Goal: Task Accomplishment & Management: Complete application form

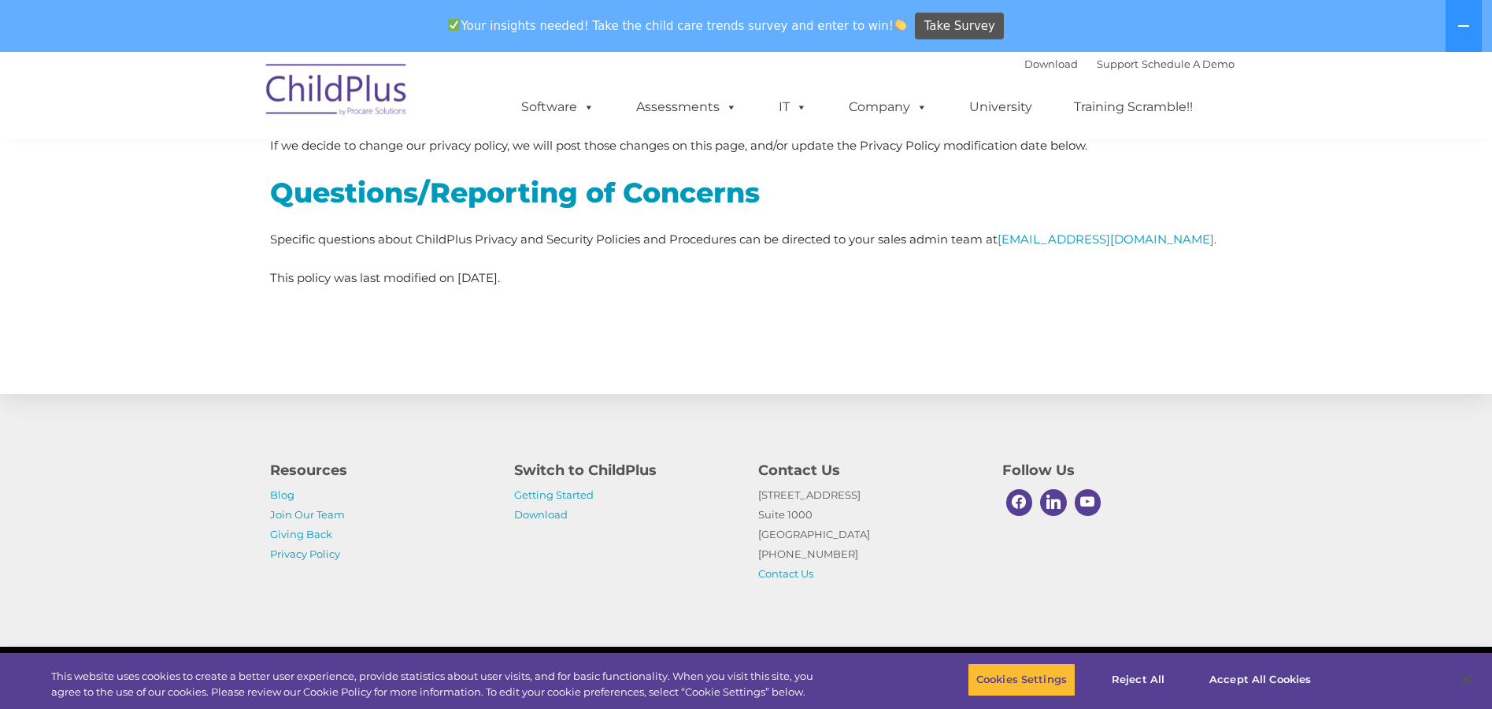
scroll to position [4664, 0]
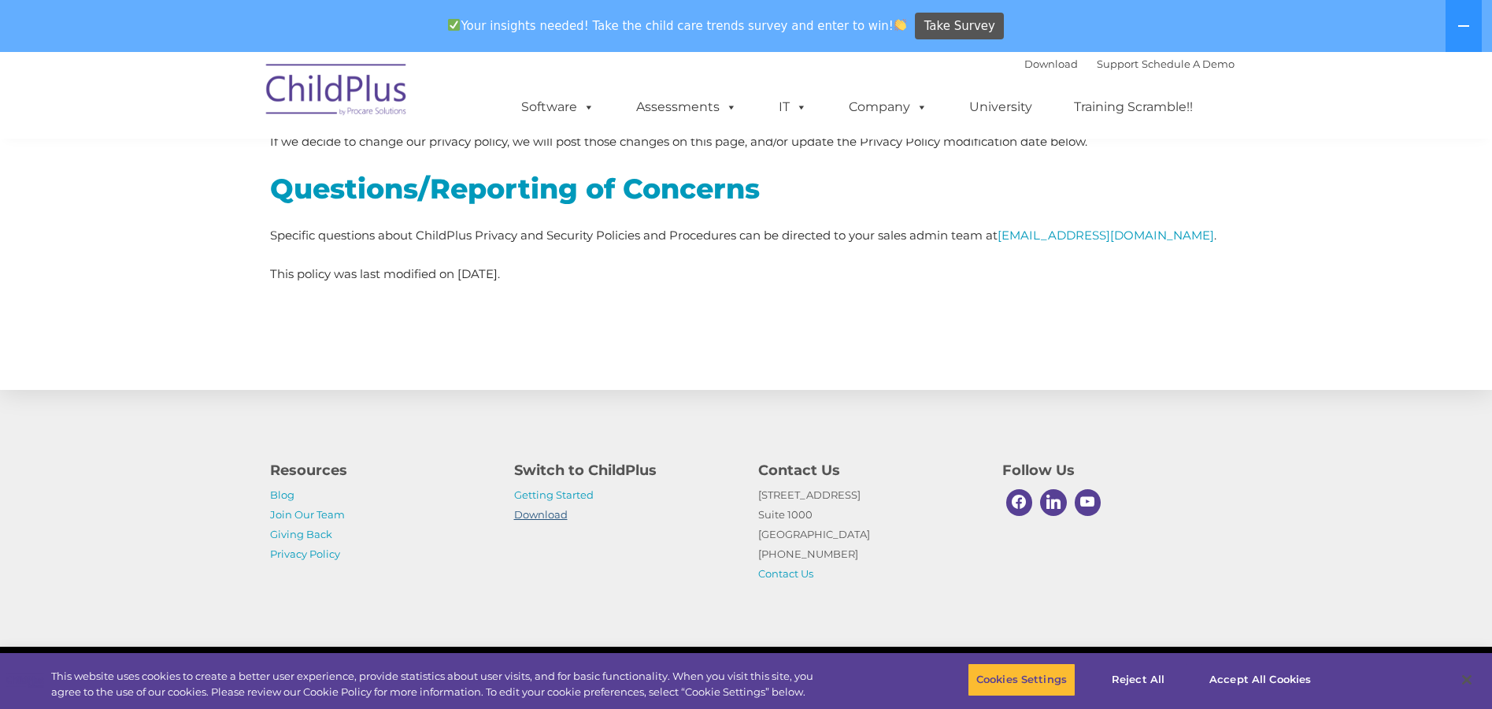
click at [554, 513] on link "Download" at bounding box center [541, 514] width 54 height 13
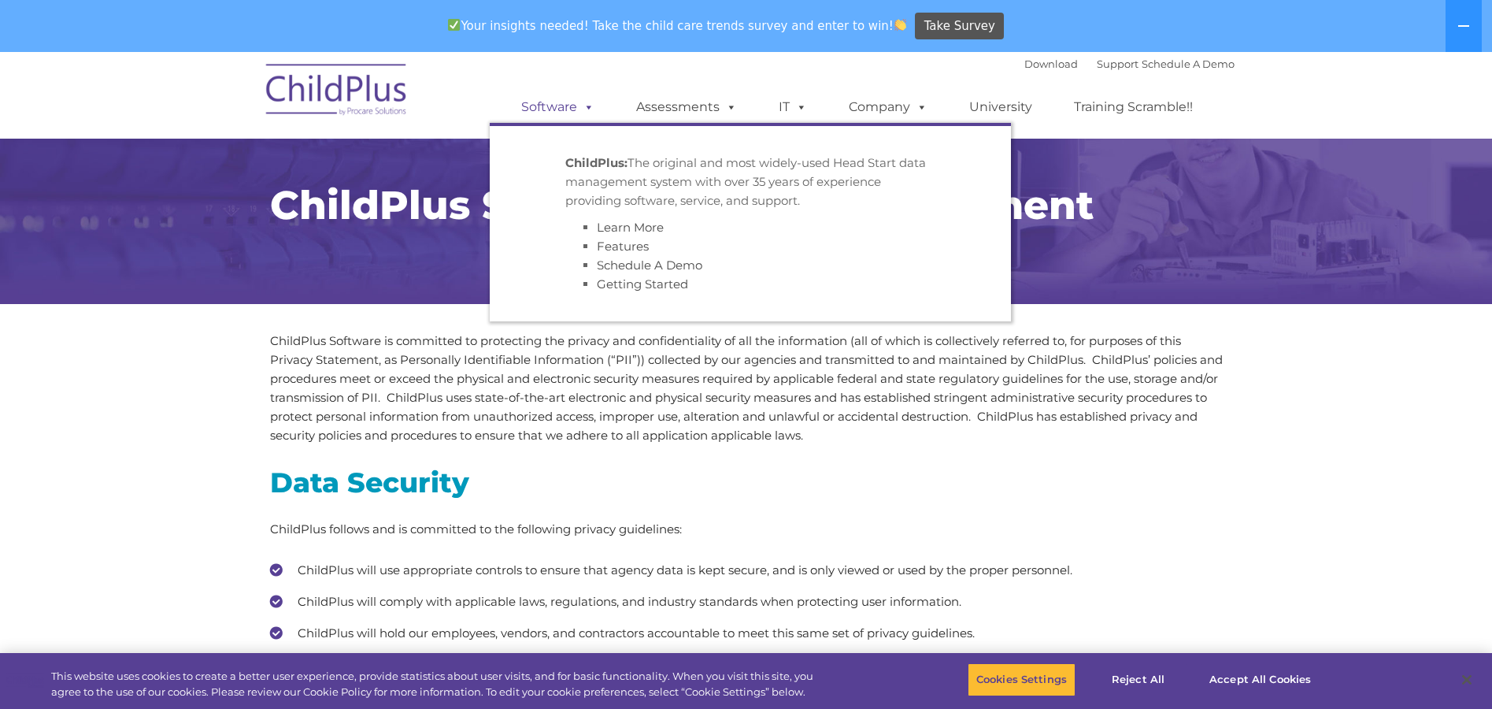
click at [586, 105] on span at bounding box center [585, 106] width 17 height 15
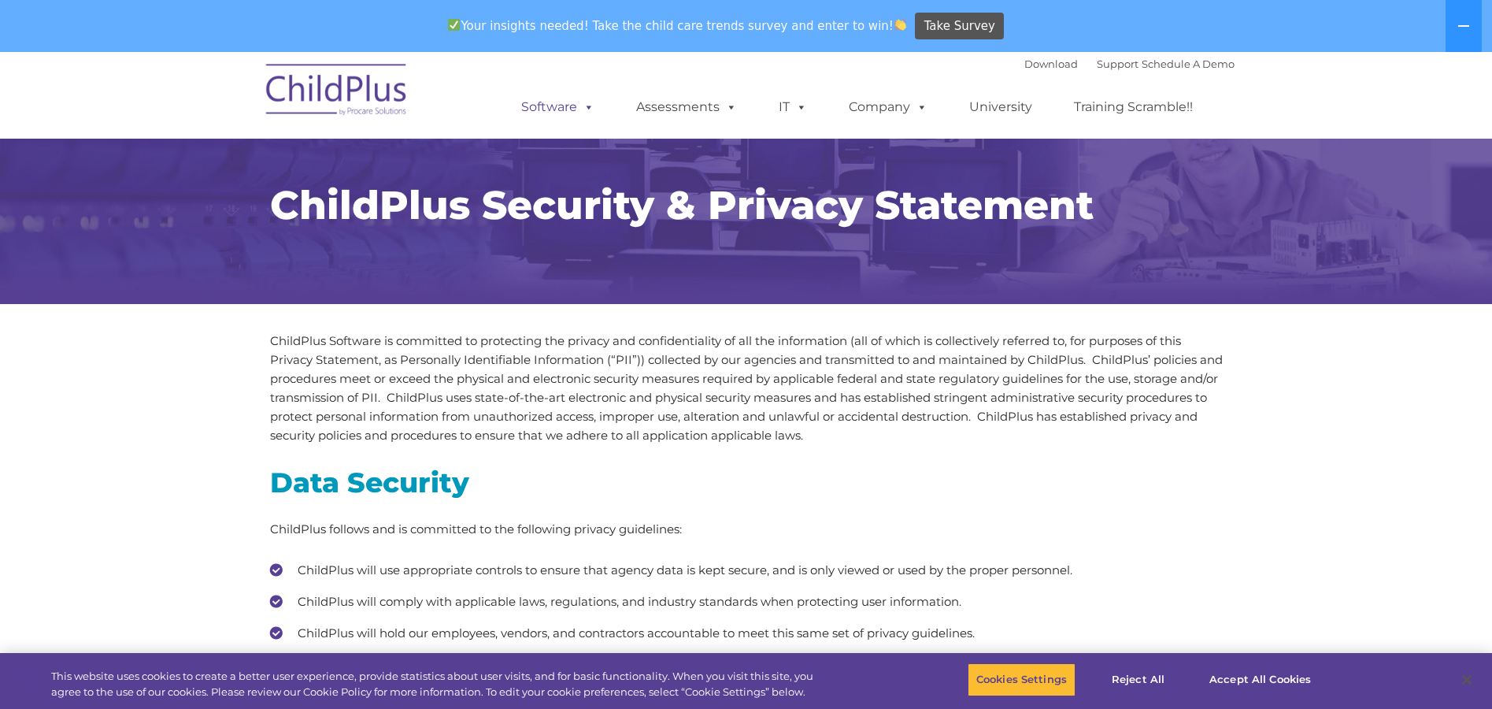
click at [586, 105] on span at bounding box center [585, 106] width 17 height 15
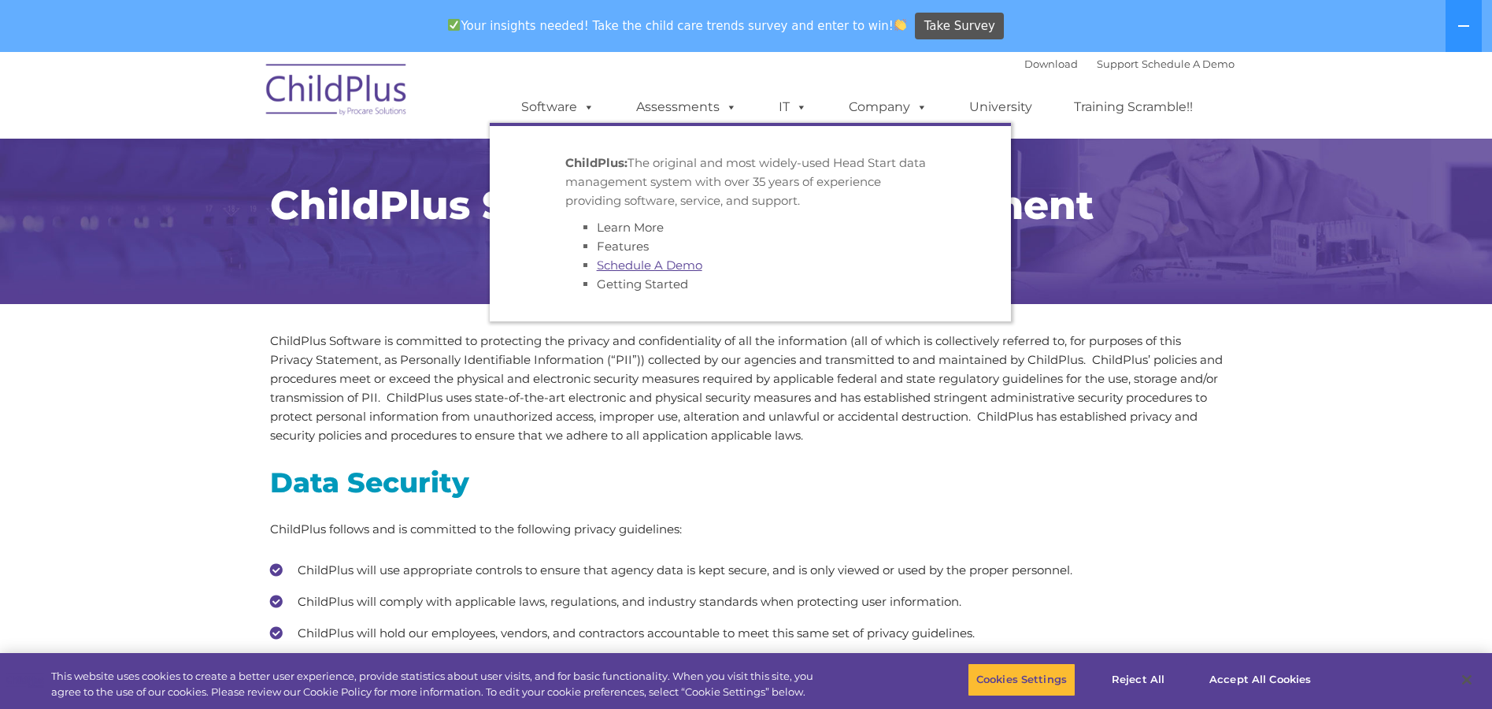
click at [636, 266] on link "Schedule A Demo" at bounding box center [650, 264] width 106 height 15
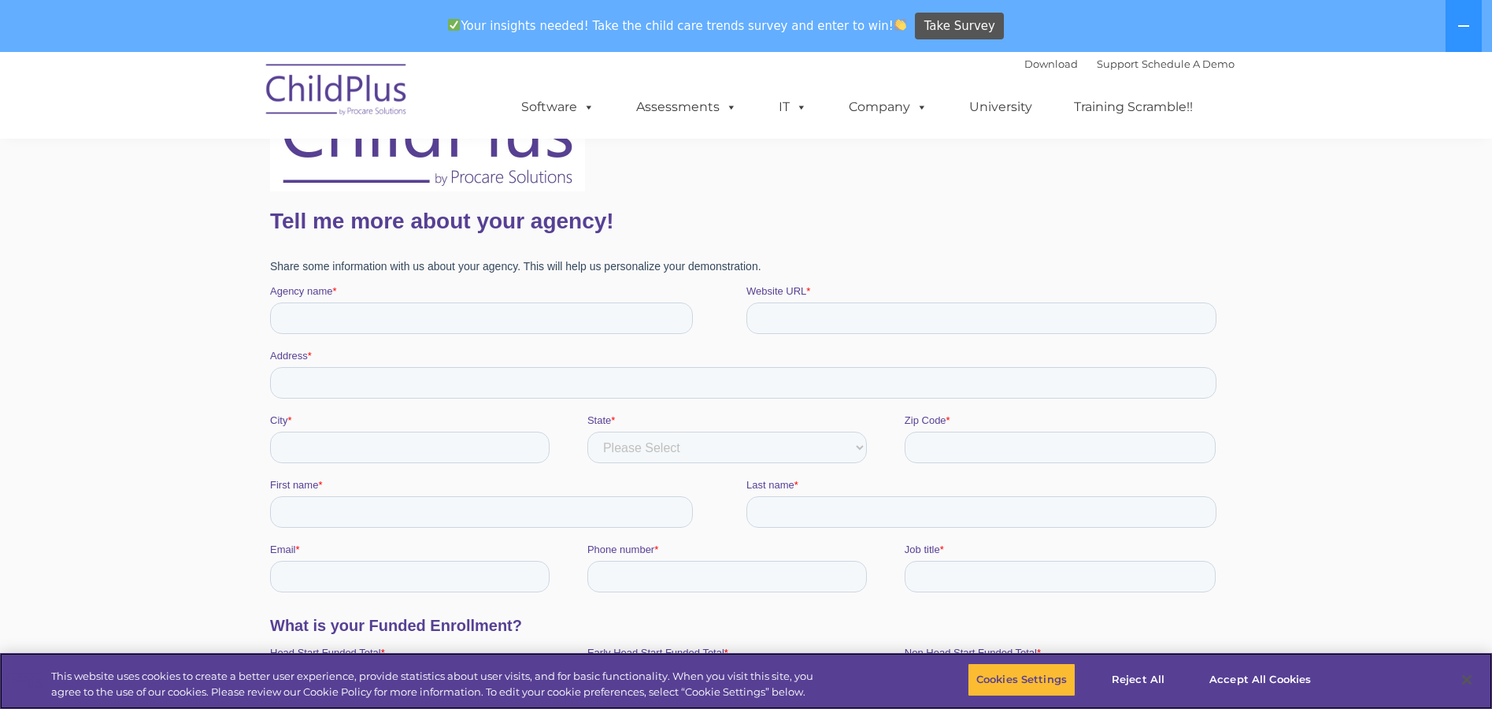
scroll to position [183, 0]
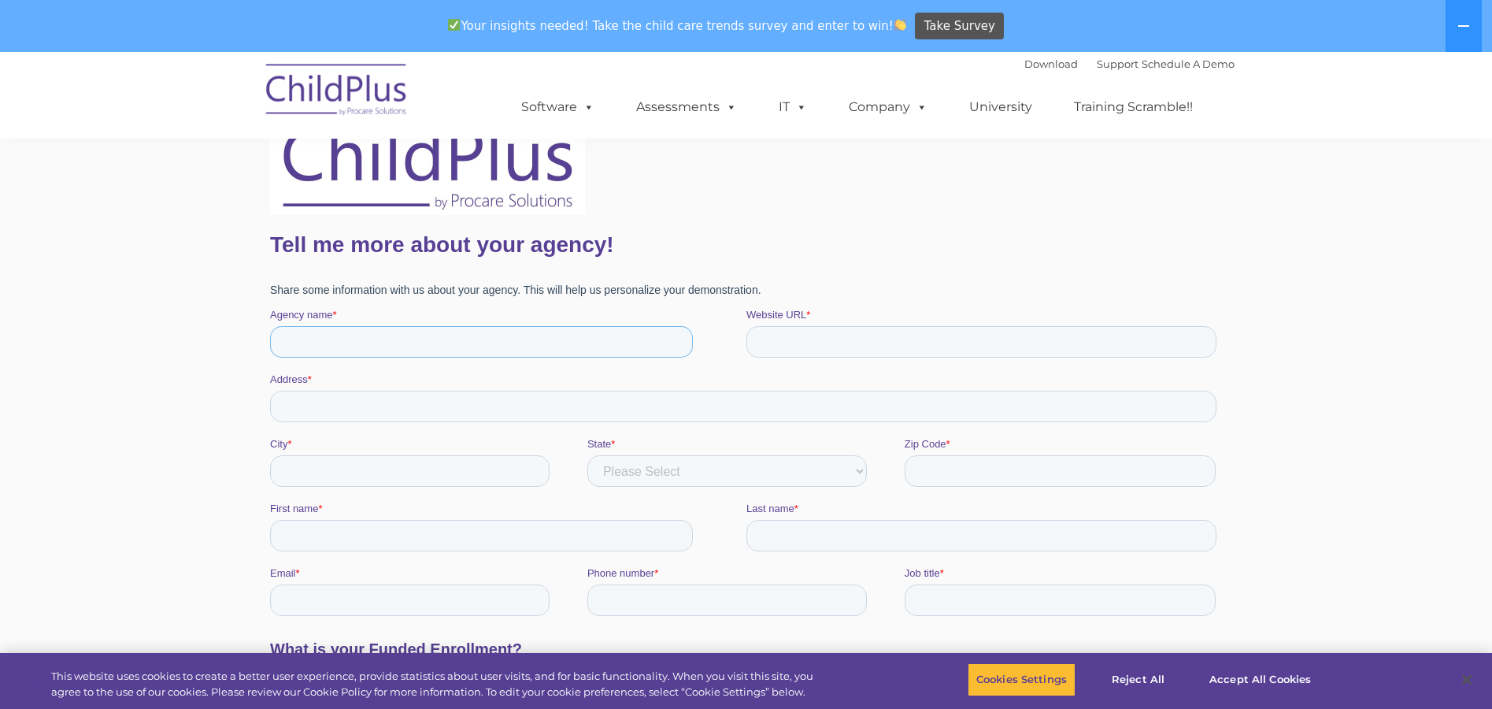
click at [402, 339] on input "Agency name *" at bounding box center [480, 341] width 423 height 31
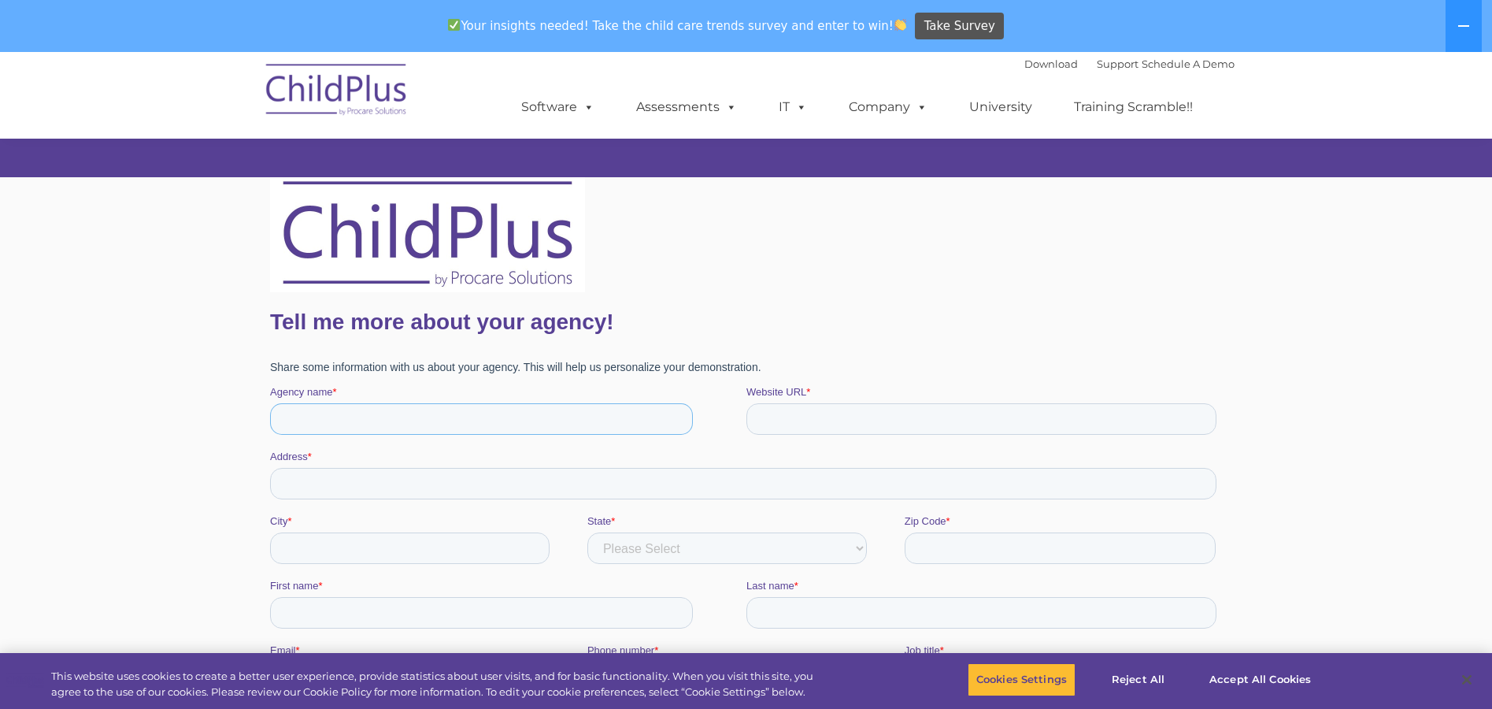
scroll to position [0, 0]
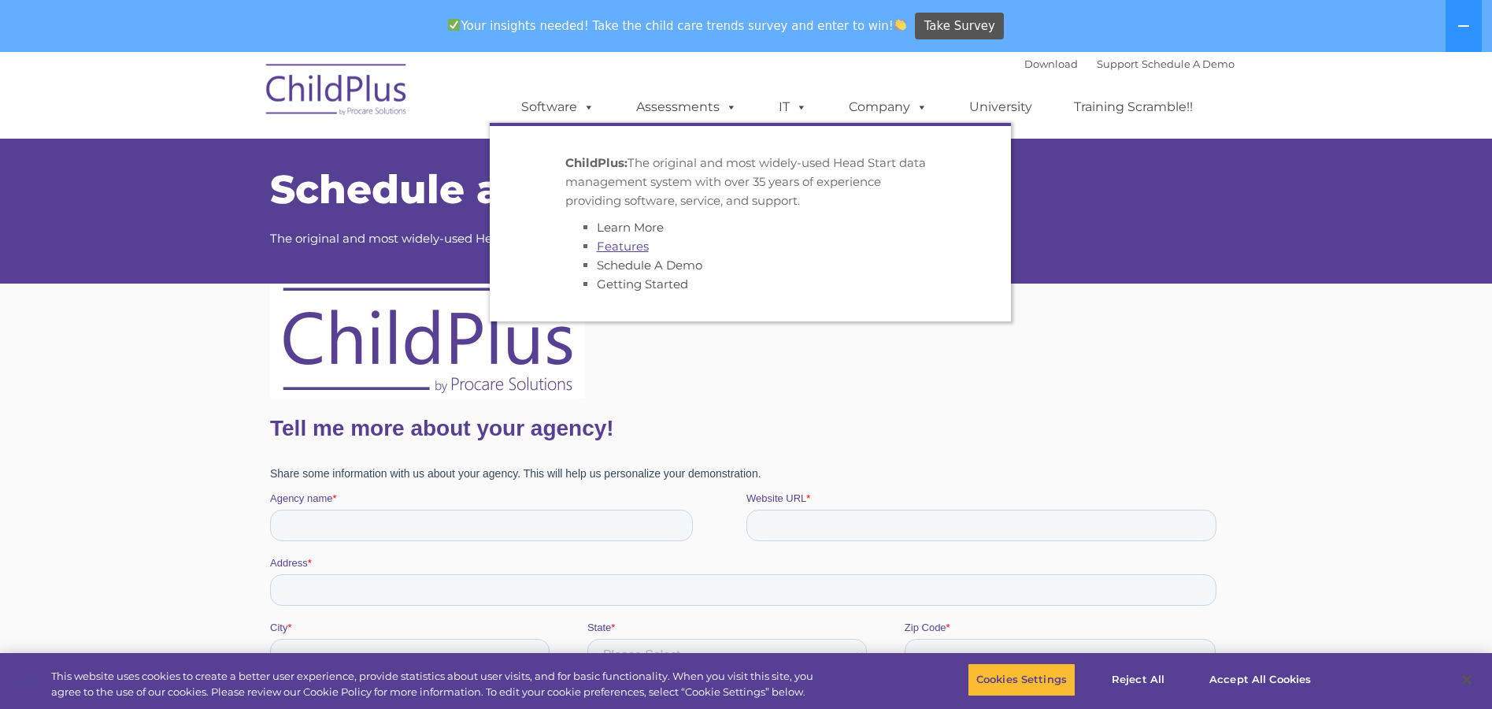
click at [617, 244] on link "Features" at bounding box center [623, 246] width 52 height 15
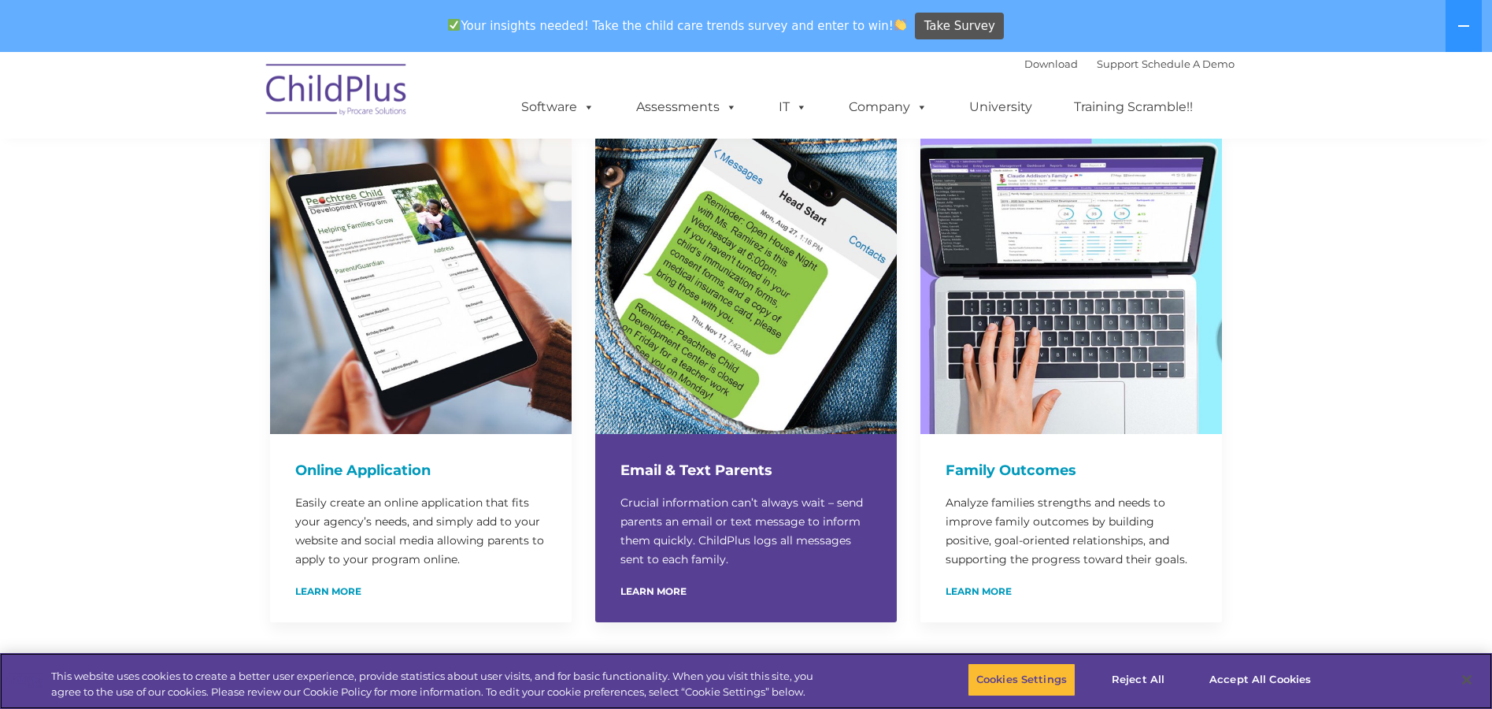
scroll to position [810, 0]
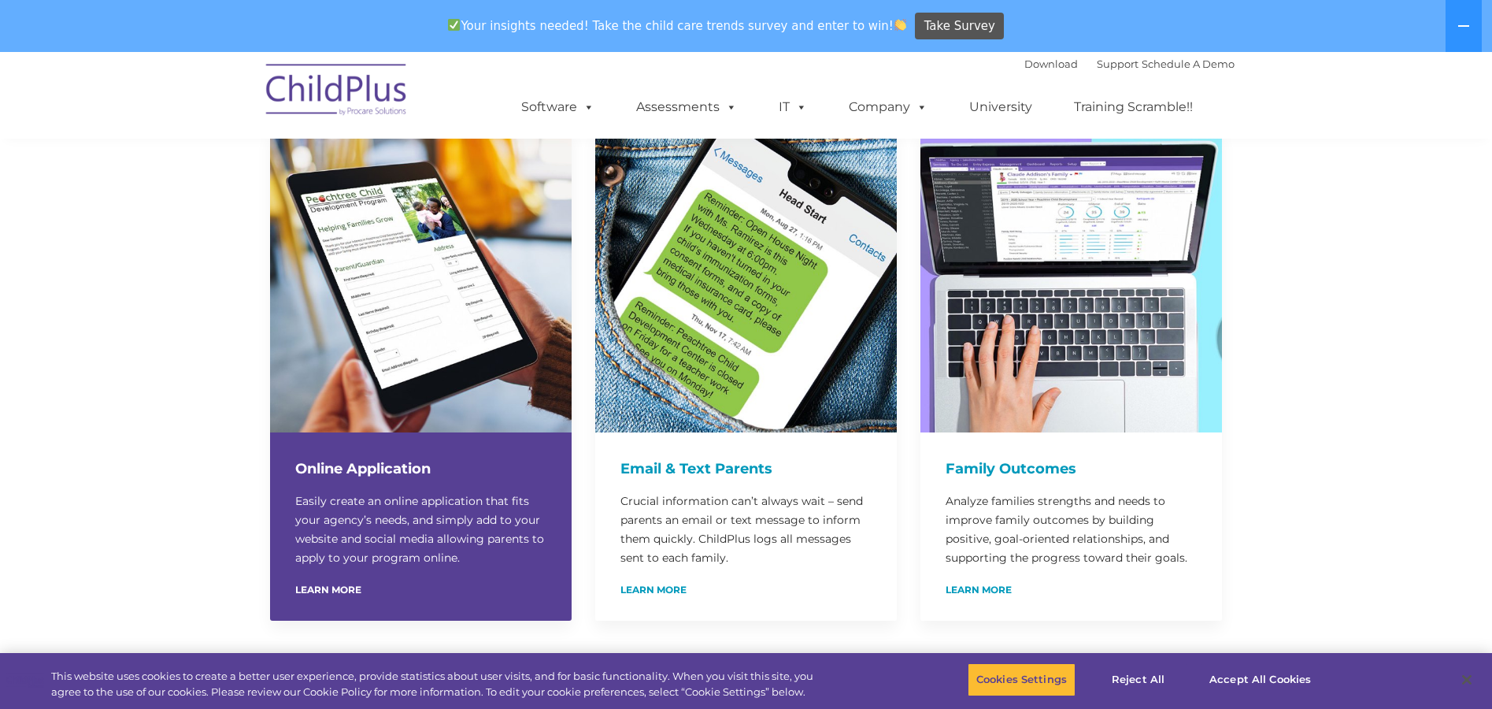
click at [348, 457] on h4 "Online Application" at bounding box center [420, 468] width 251 height 22
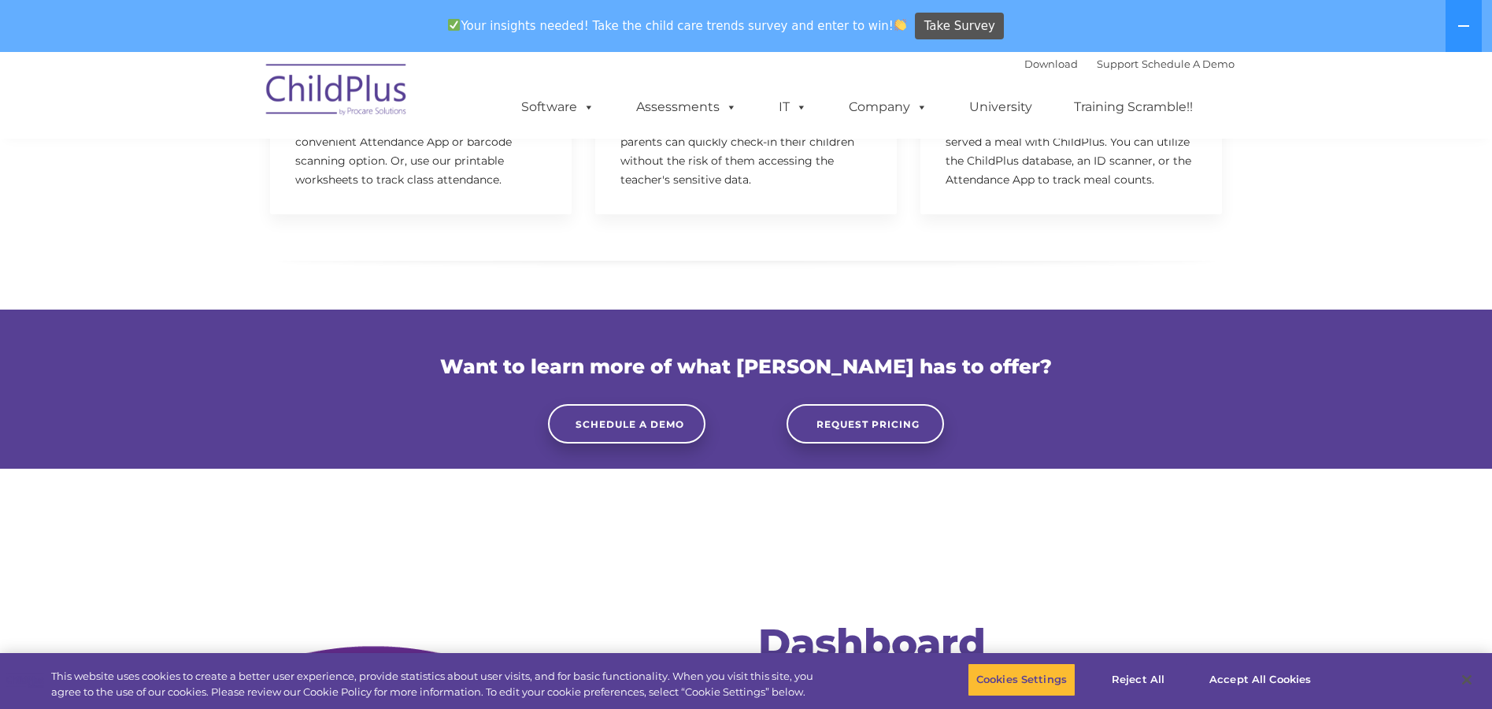
scroll to position [4227, 0]
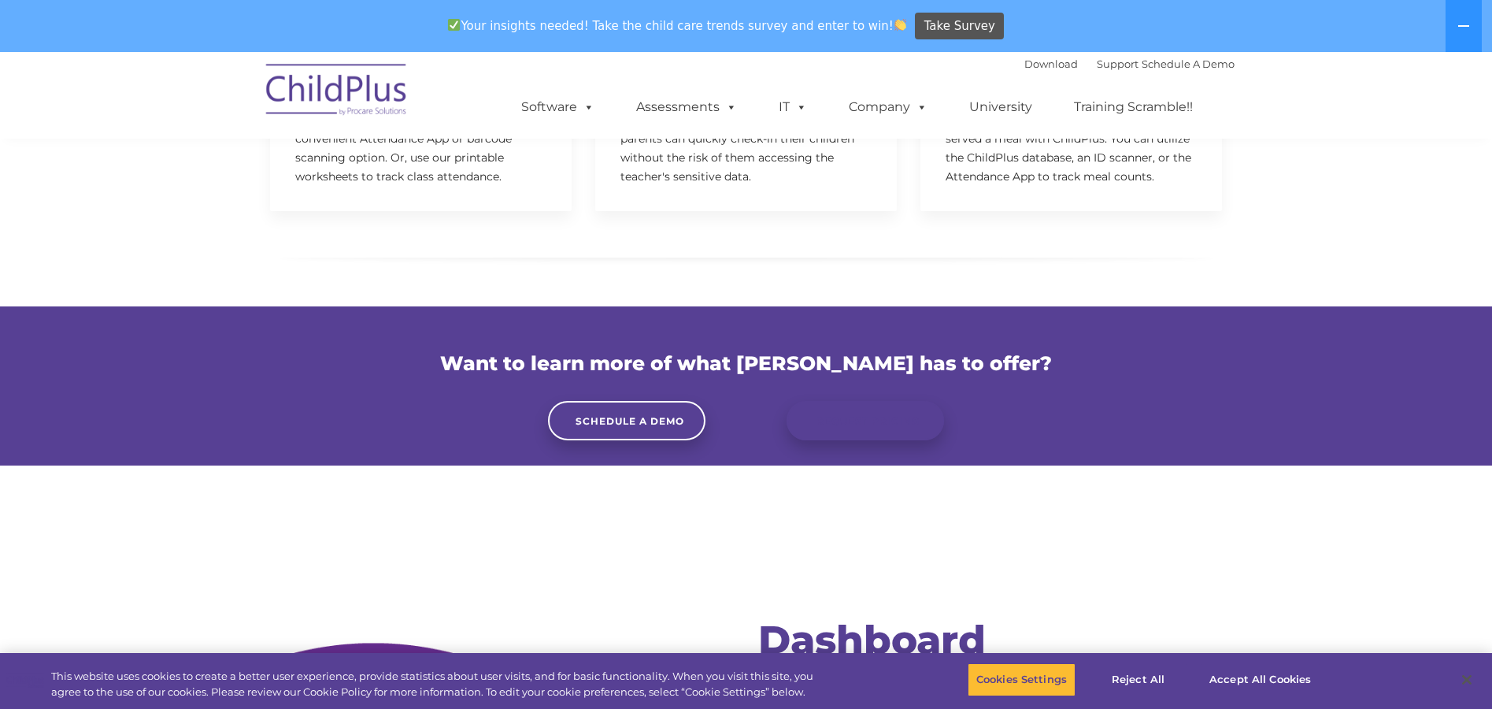
click at [850, 415] on span "Request Pricing" at bounding box center [867, 421] width 103 height 12
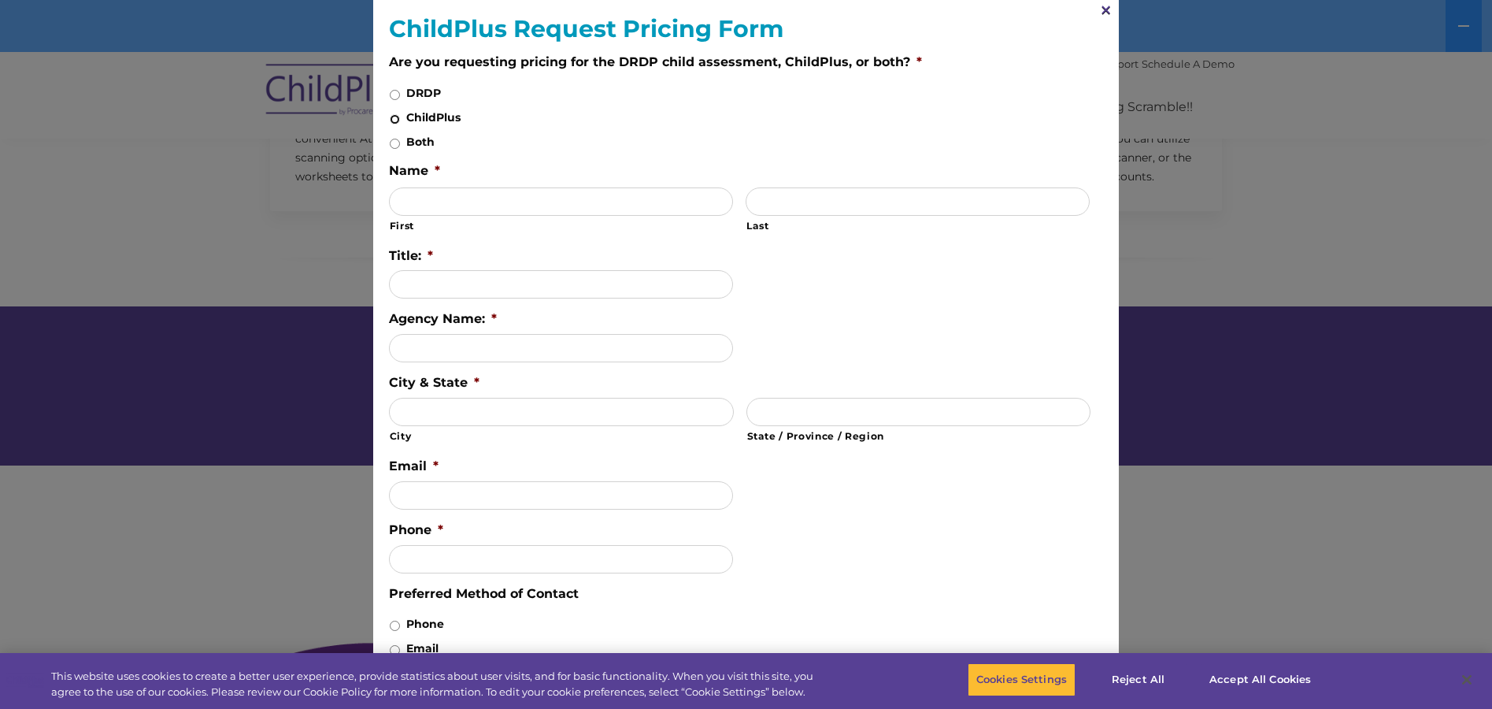
click at [393, 115] on input "ChildPlus" at bounding box center [395, 119] width 10 height 10
radio input "true"
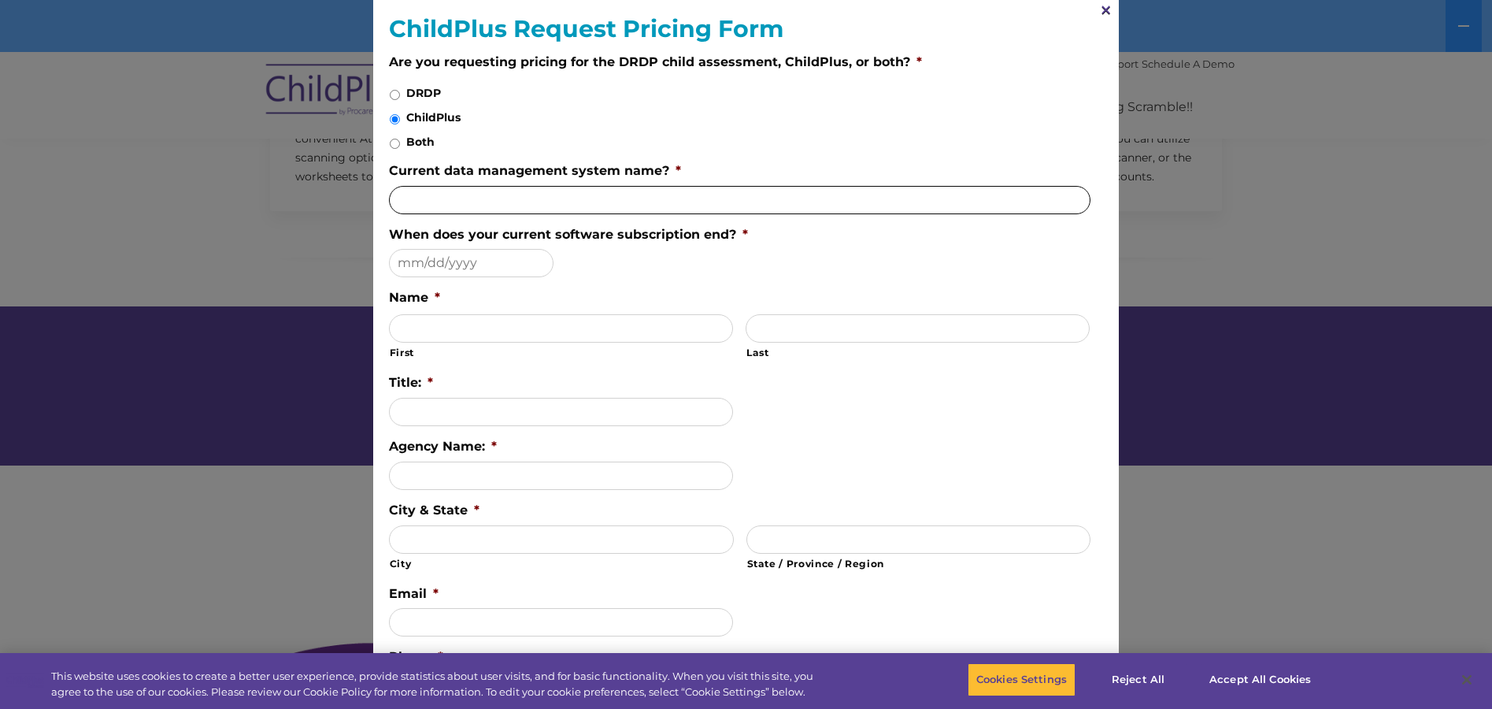
click at [417, 198] on input "Current data management system name? *" at bounding box center [740, 200] width 702 height 28
type input "Anna Marie Williams"
type input "08/15/2025"
click at [436, 332] on input "First" at bounding box center [561, 328] width 344 height 28
type input "Anna"
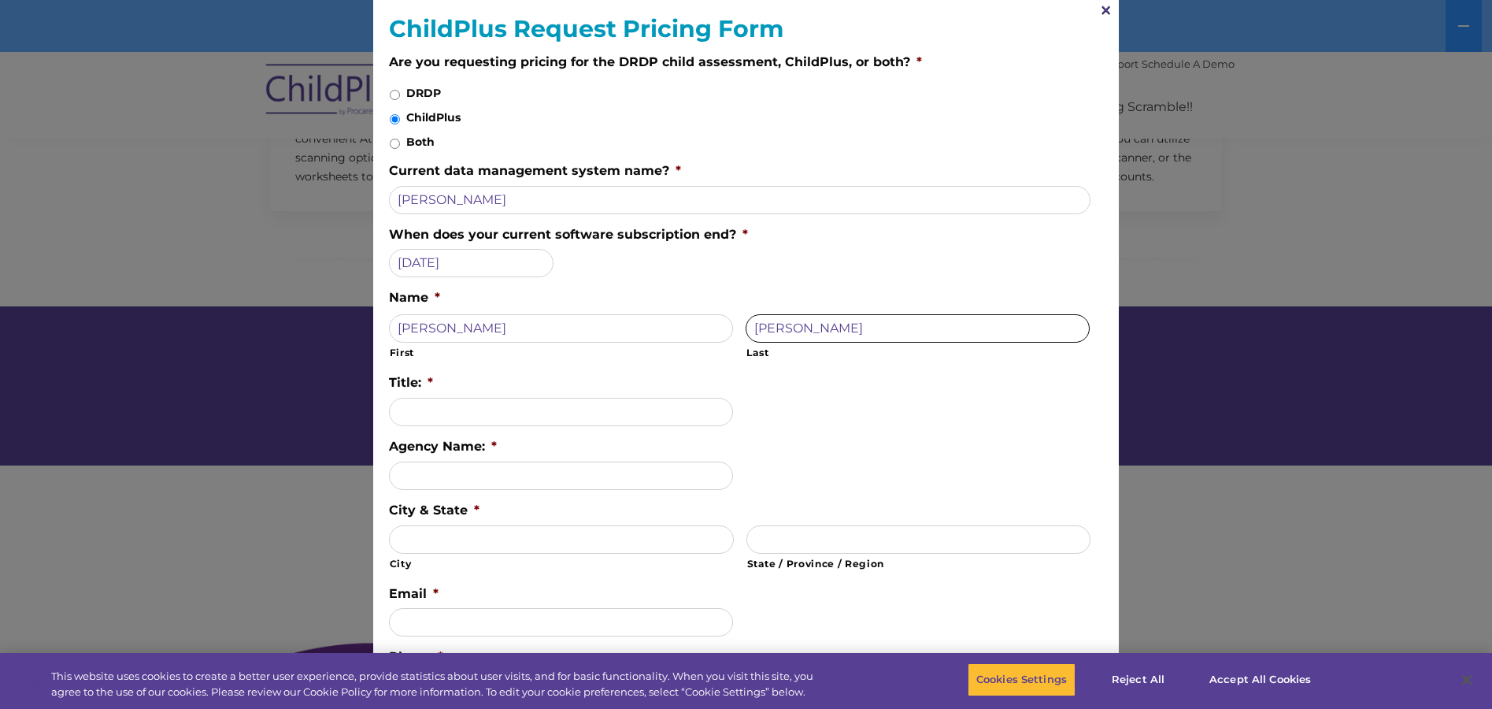
type input "[PERSON_NAME]"
type input "Teacher"
type input "Unity council"
type input "concord"
type input "CA"
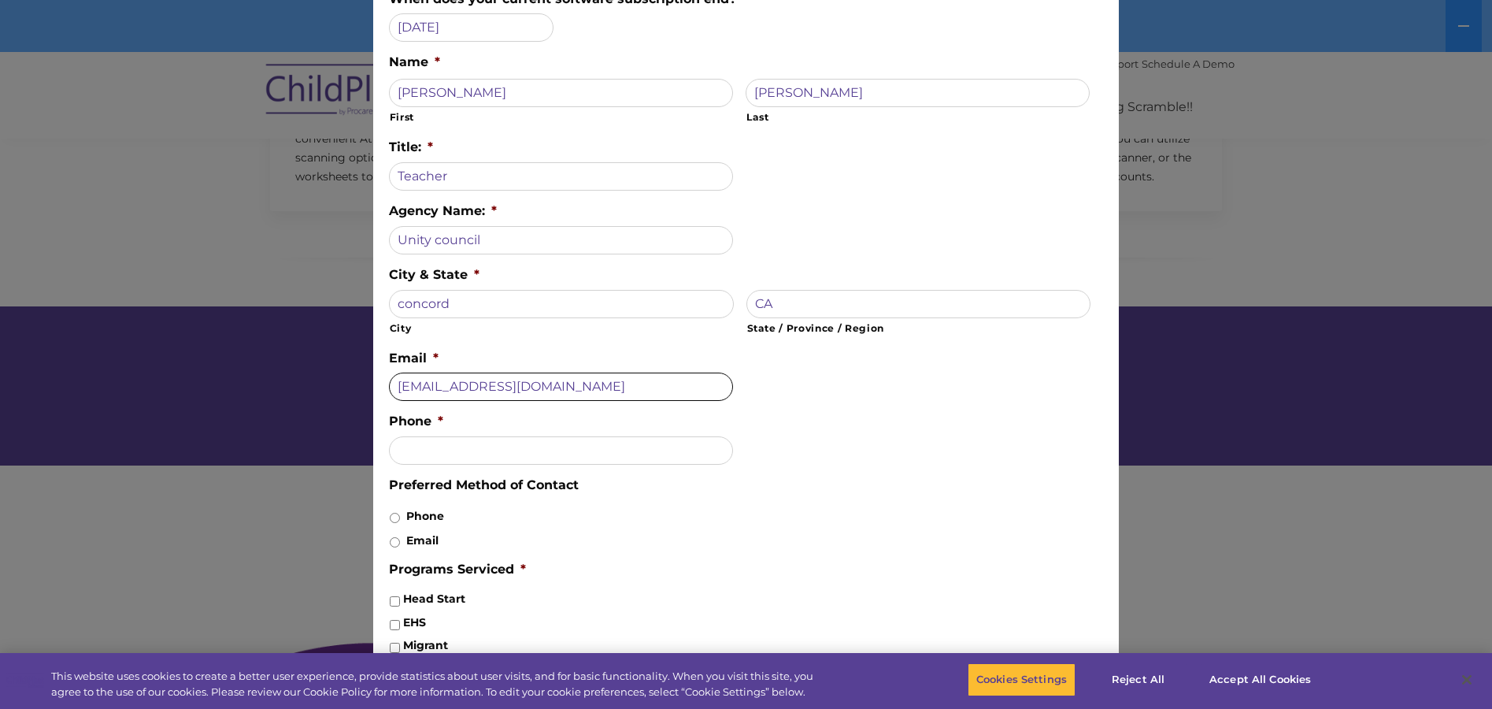
scroll to position [236, 0]
type input "Anber98@yahoo.com"
click at [435, 457] on input "(___) ___-____" at bounding box center [561, 449] width 344 height 28
type input "(925) 565-5373"
click at [395, 542] on input "Email" at bounding box center [395, 541] width 10 height 10
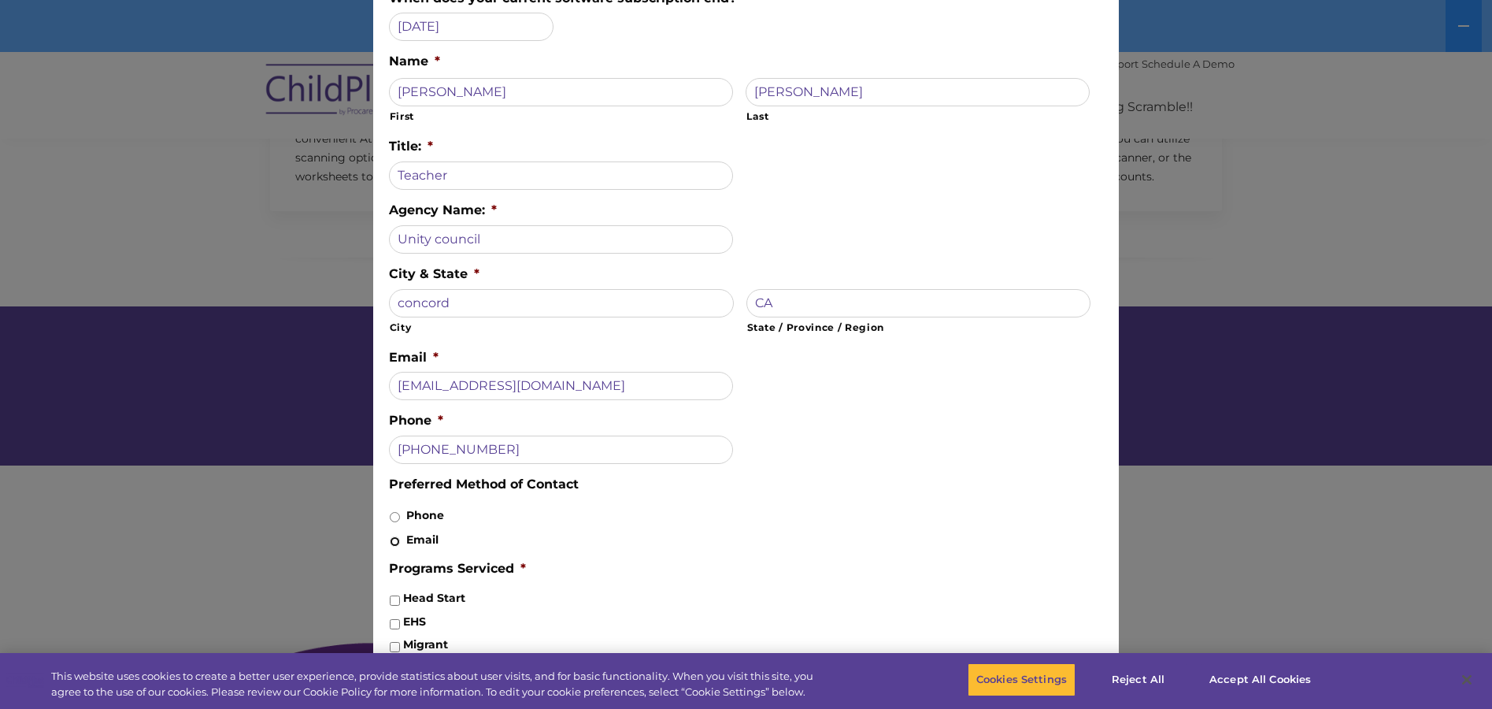
radio input "true"
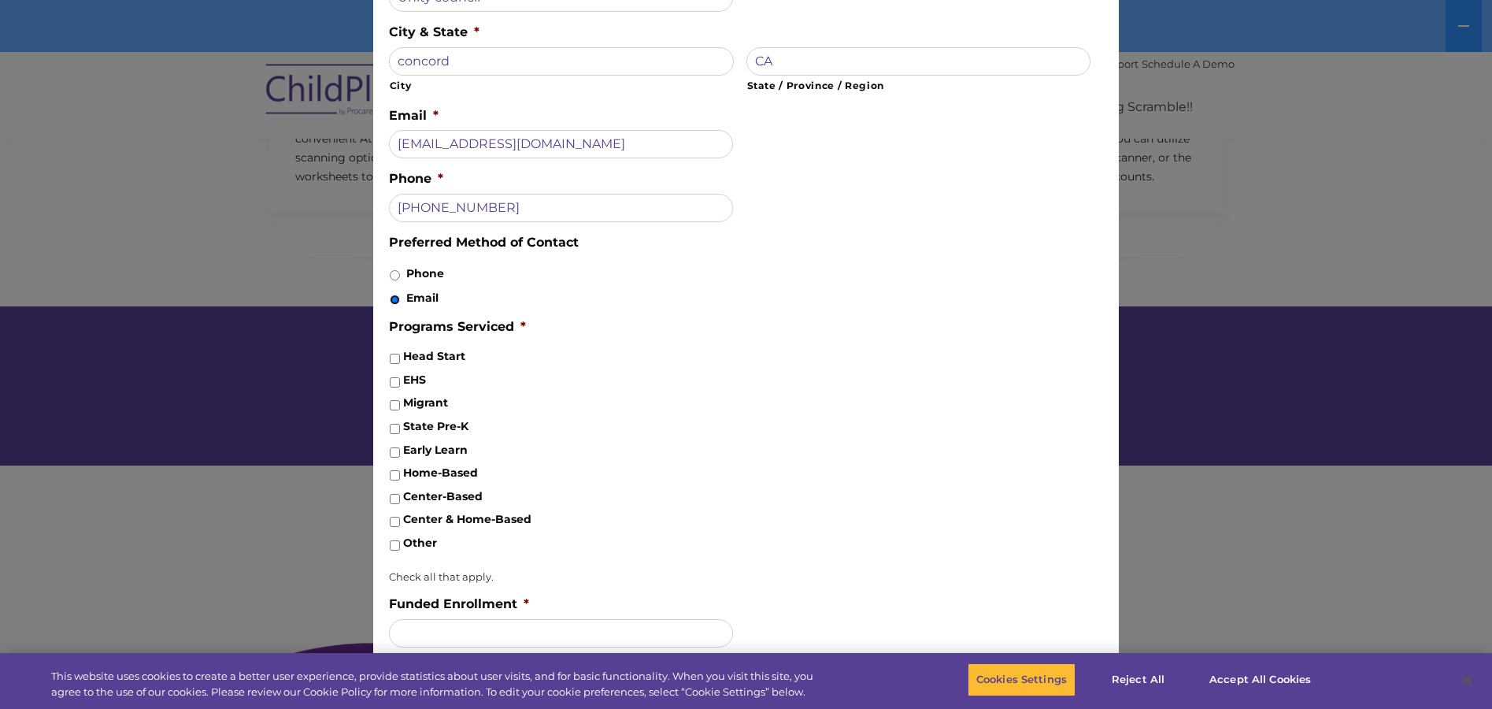
scroll to position [483, 0]
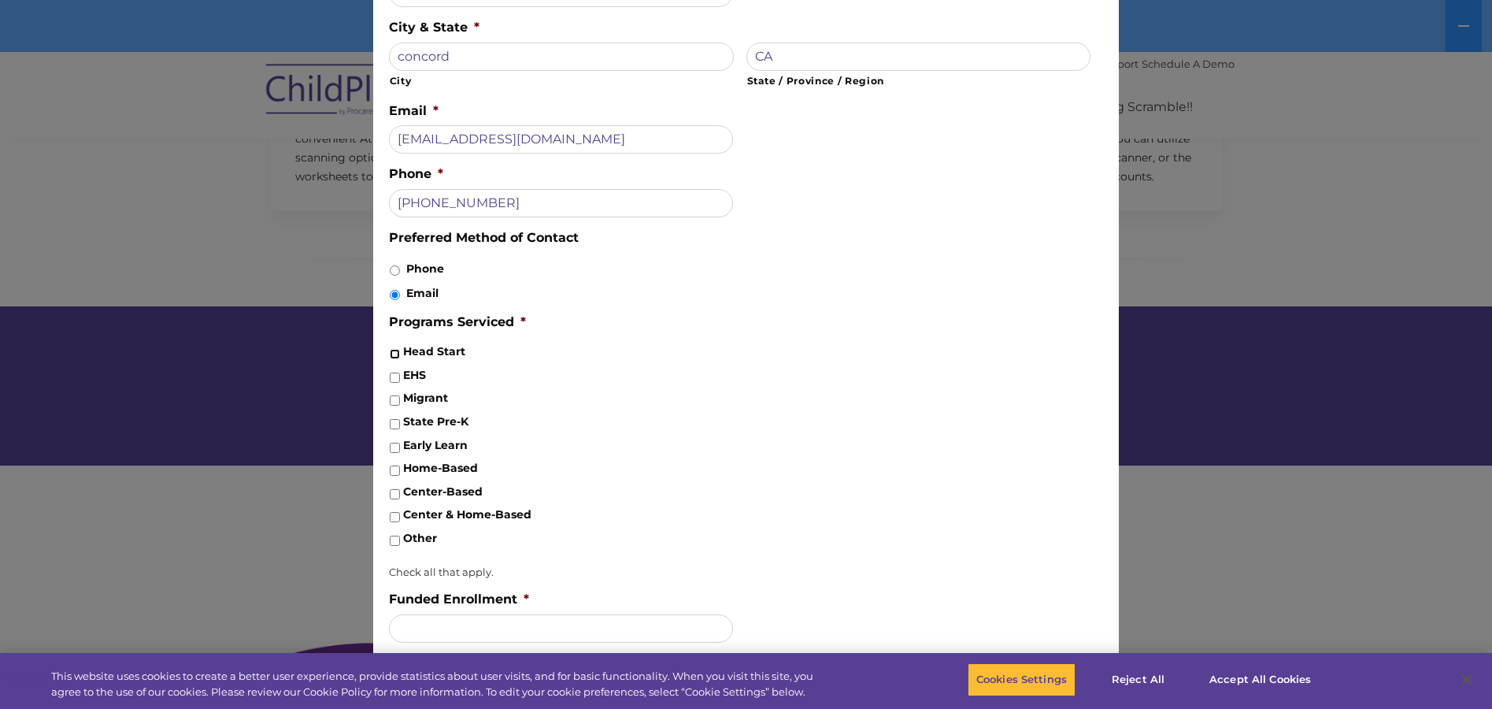
click at [397, 355] on input "Head Start" at bounding box center [395, 354] width 10 height 10
checkbox input "true"
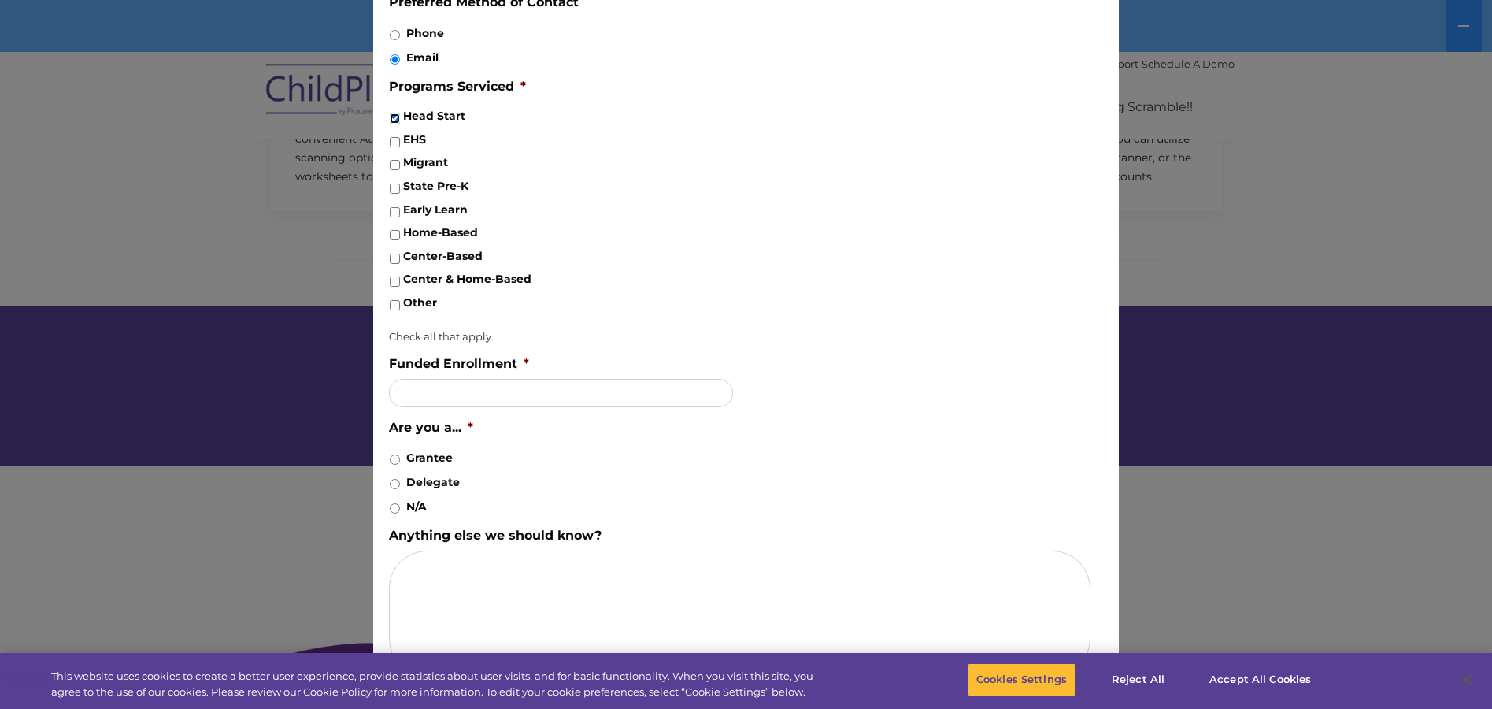
scroll to position [719, 0]
click at [398, 143] on input "EHS" at bounding box center [395, 141] width 10 height 10
checkbox input "true"
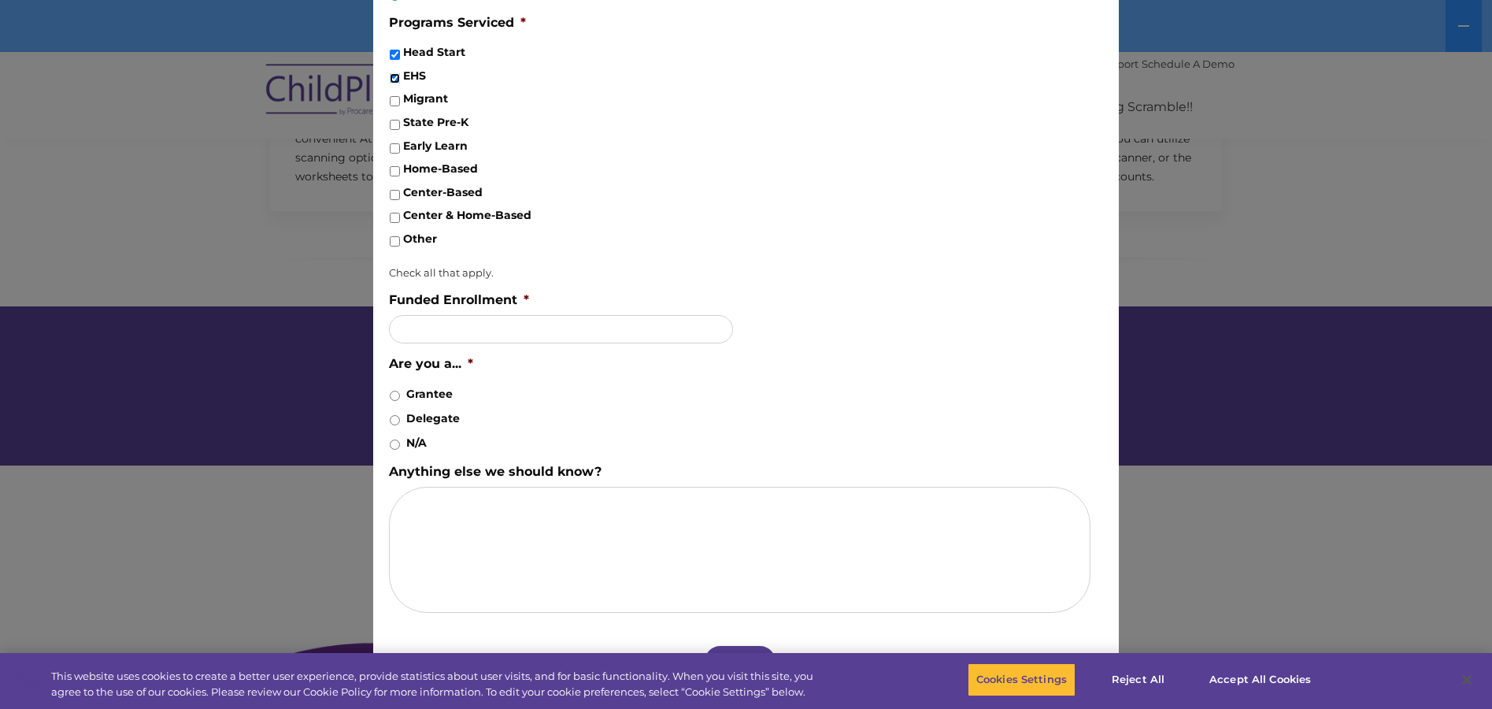
scroll to position [789, 0]
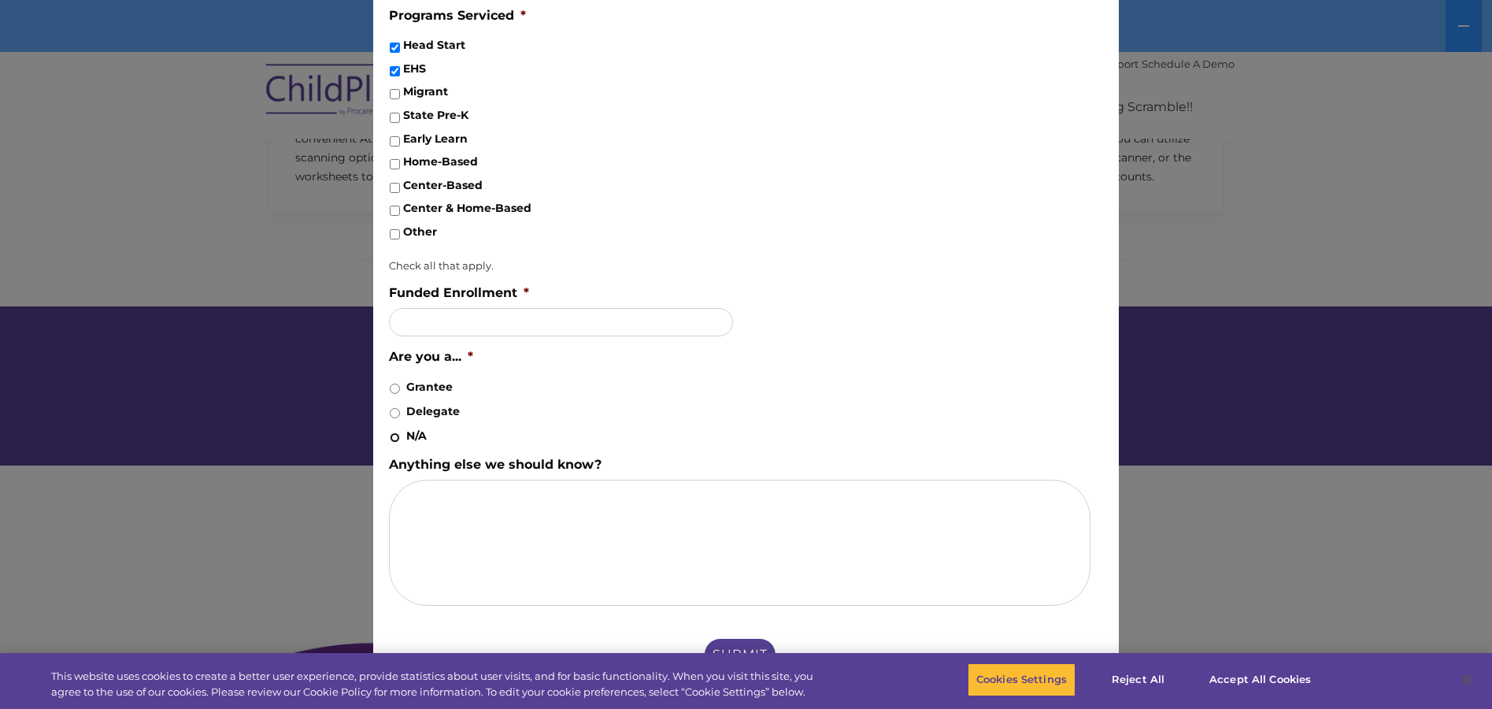
click at [392, 435] on input "N/A" at bounding box center [395, 437] width 10 height 10
radio input "true"
click at [738, 646] on input "Submit" at bounding box center [740, 654] width 76 height 36
click at [408, 487] on textarea "Anything else we should know?" at bounding box center [740, 543] width 702 height 126
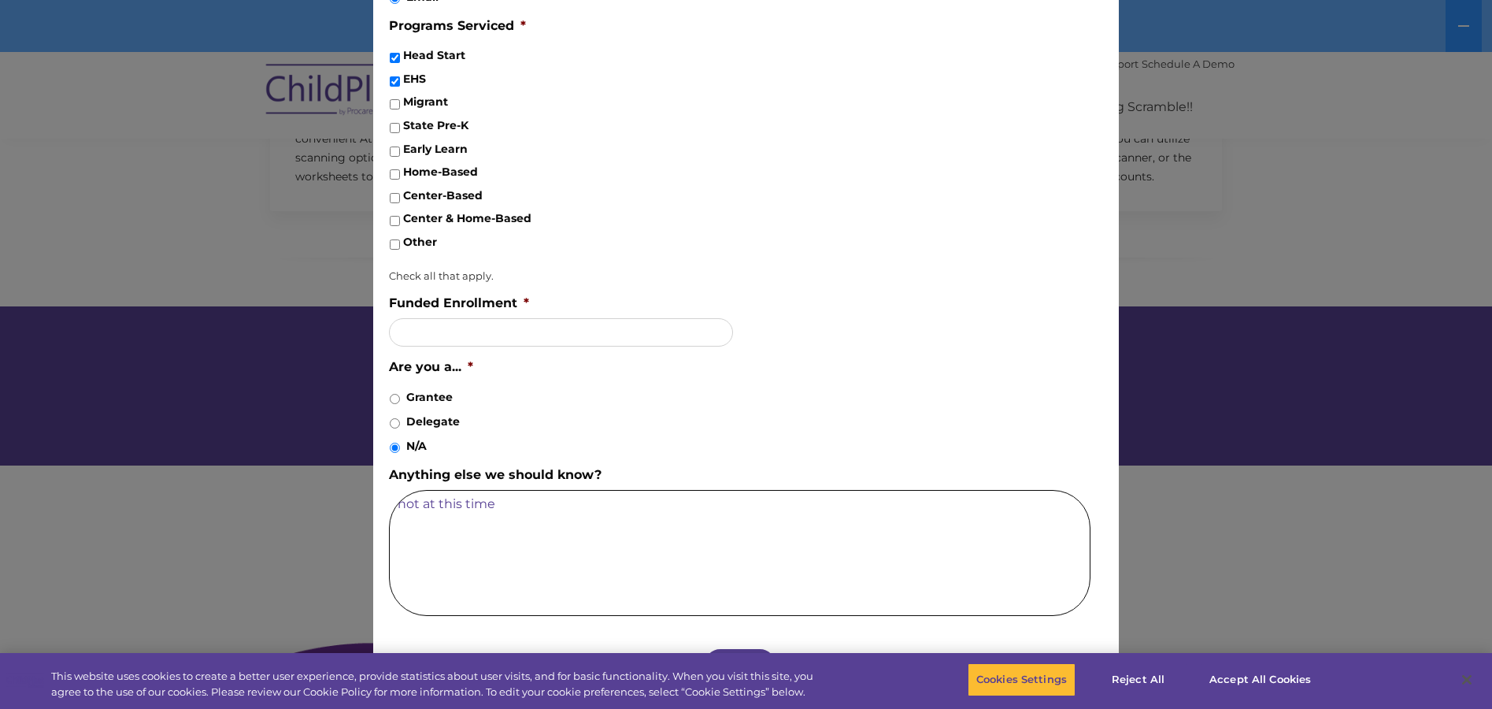
scroll to position [779, 0]
drag, startPoint x: 930, startPoint y: 562, endPoint x: 909, endPoint y: 561, distance: 20.5
click at [928, 562] on textarea "not at this time" at bounding box center [740, 553] width 702 height 126
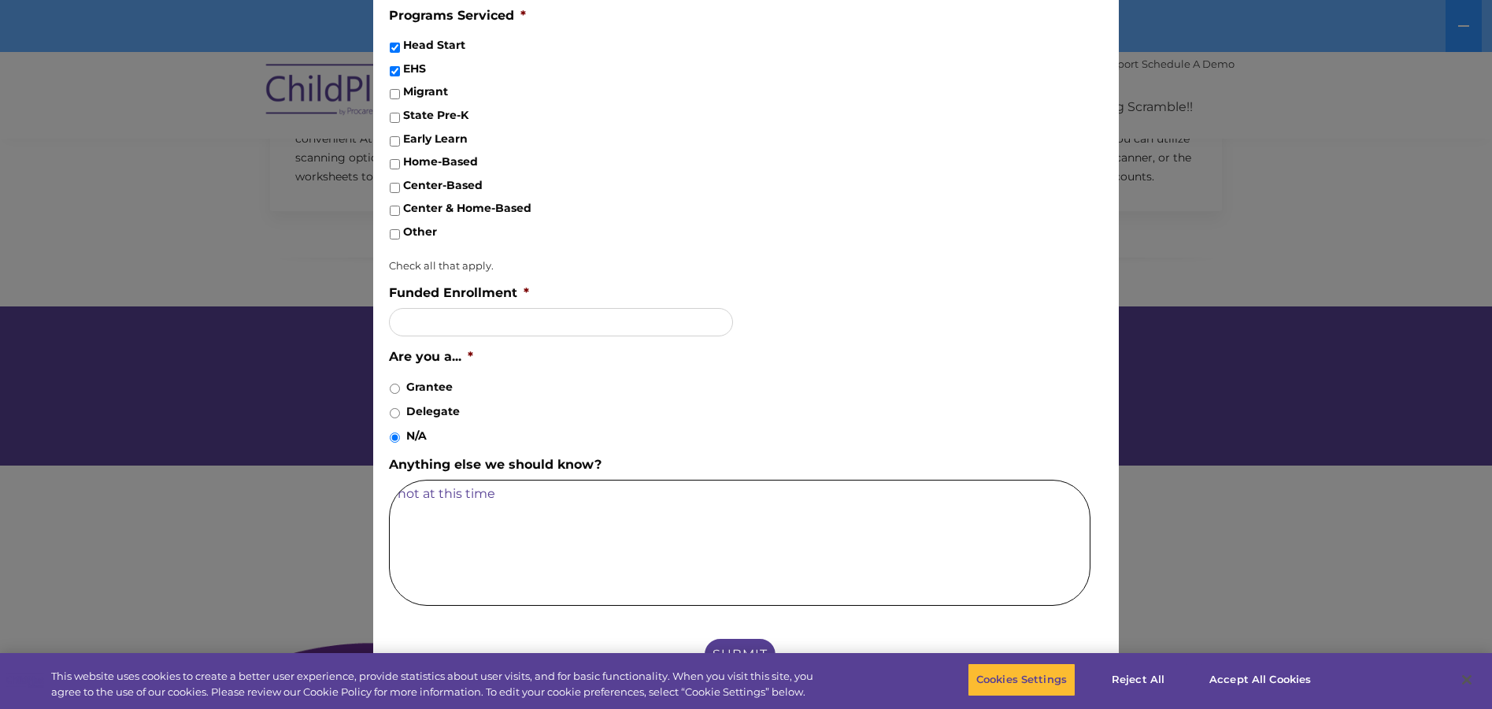
drag, startPoint x: 718, startPoint y: 647, endPoint x: 536, endPoint y: 545, distance: 208.7
click at [536, 546] on textarea "not at this time" at bounding box center [740, 543] width 702 height 126
type textarea "not at this time"
click at [1020, 677] on button "Cookies Settings" at bounding box center [1022, 679] width 108 height 33
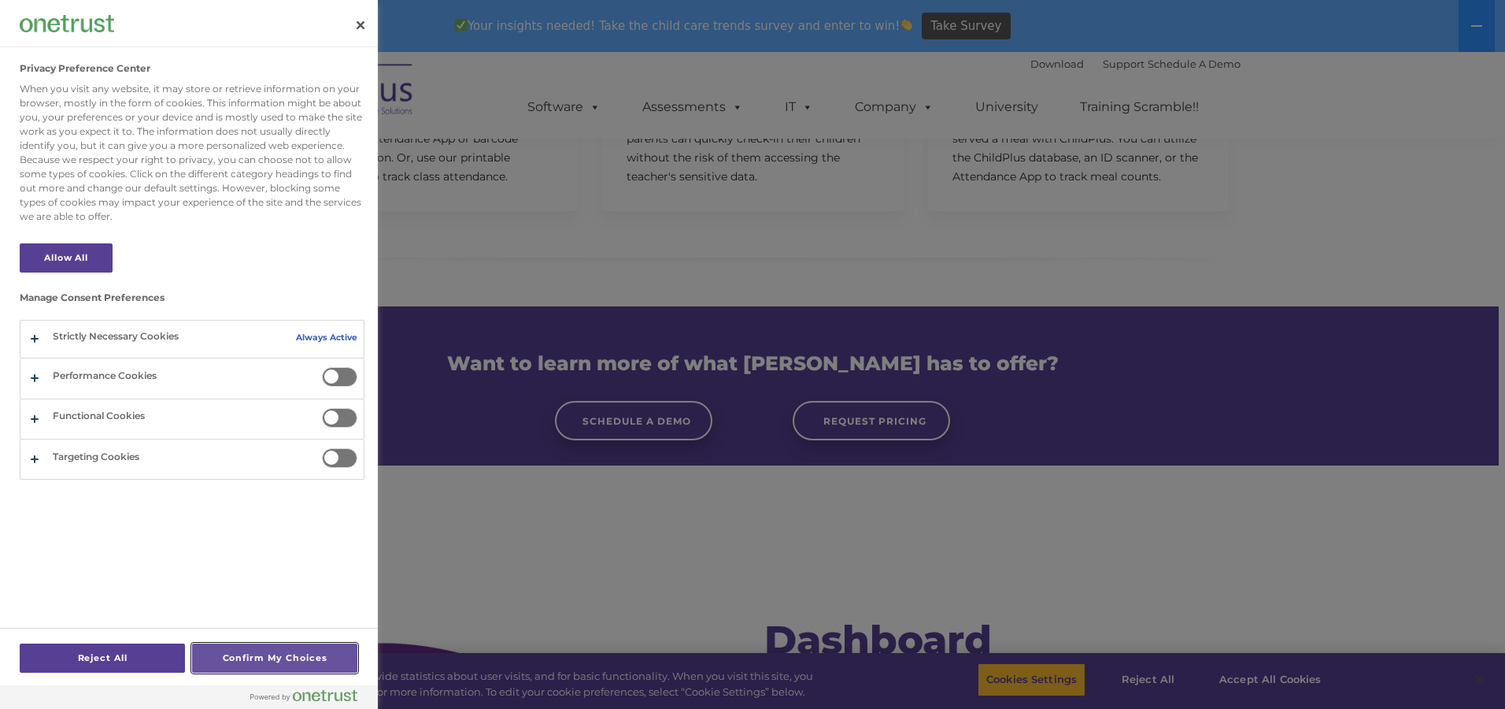
click at [271, 658] on button "Confirm My Choices" at bounding box center [274, 657] width 165 height 29
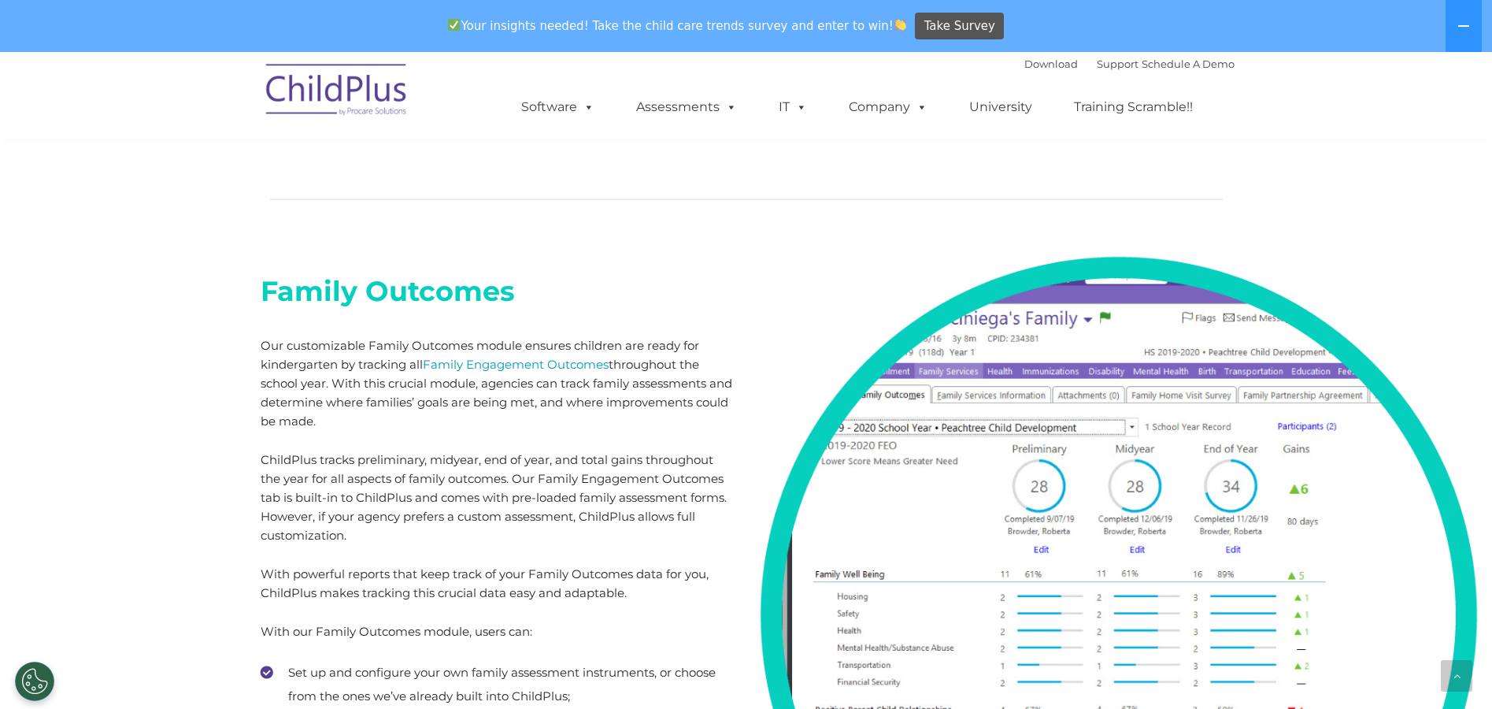
scroll to position [8667, 0]
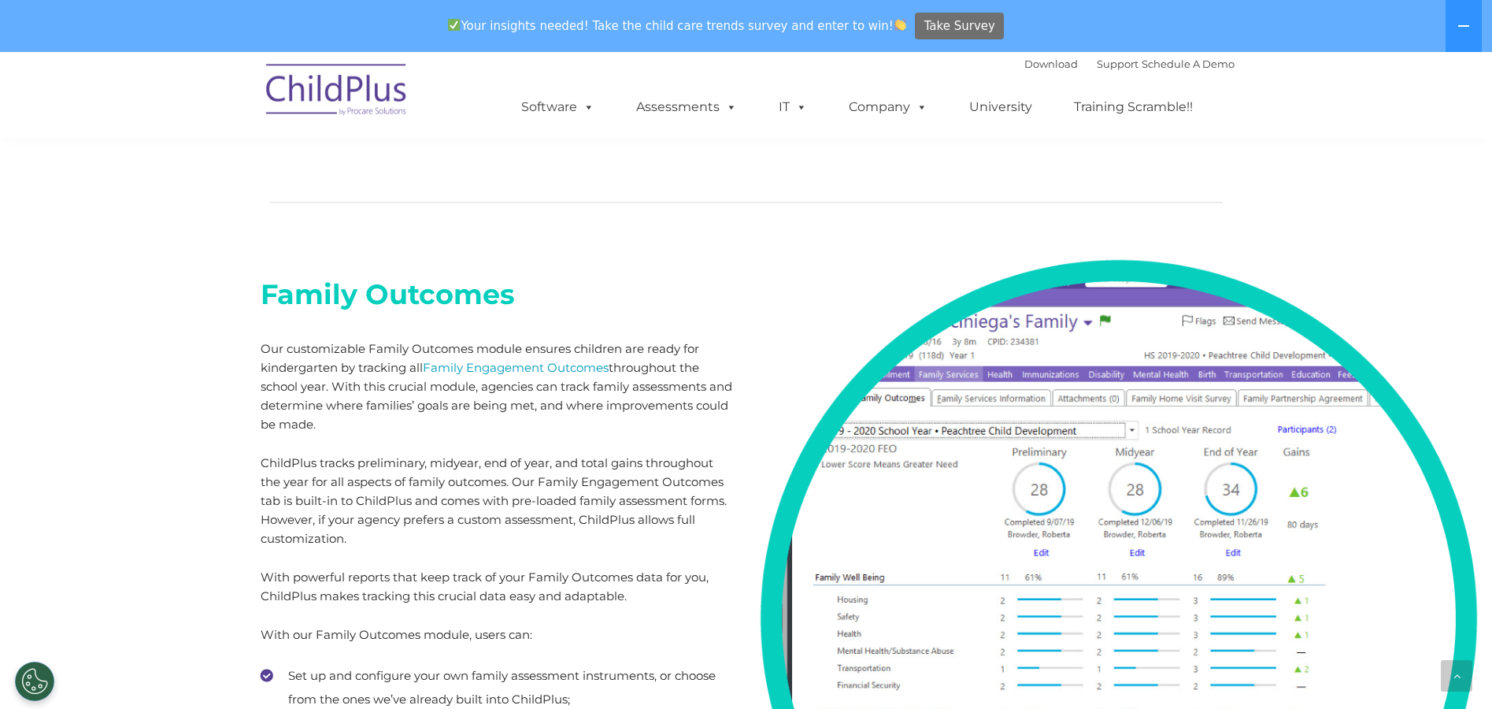
click at [936, 20] on span "Take Survey" at bounding box center [959, 27] width 71 height 28
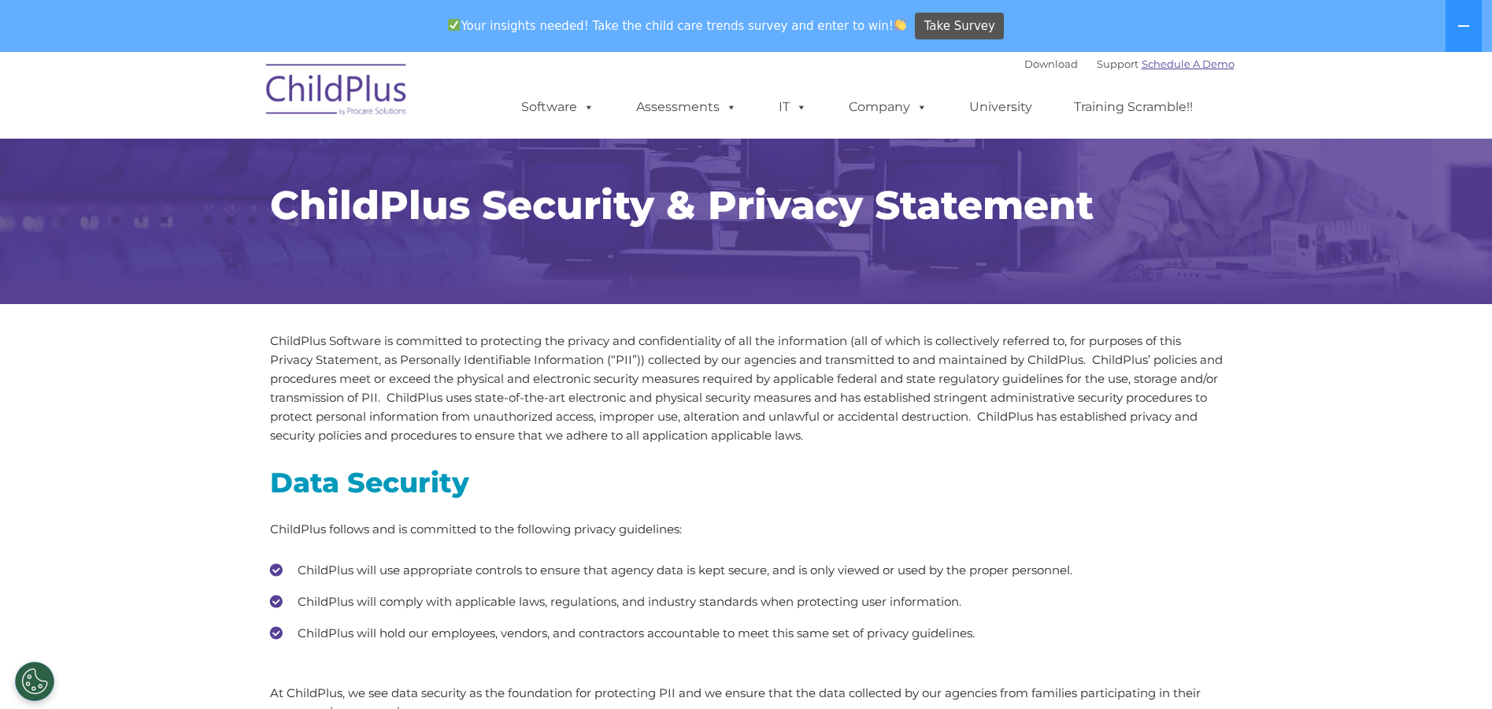
click at [1153, 62] on link "Schedule A Demo" at bounding box center [1188, 63] width 93 height 13
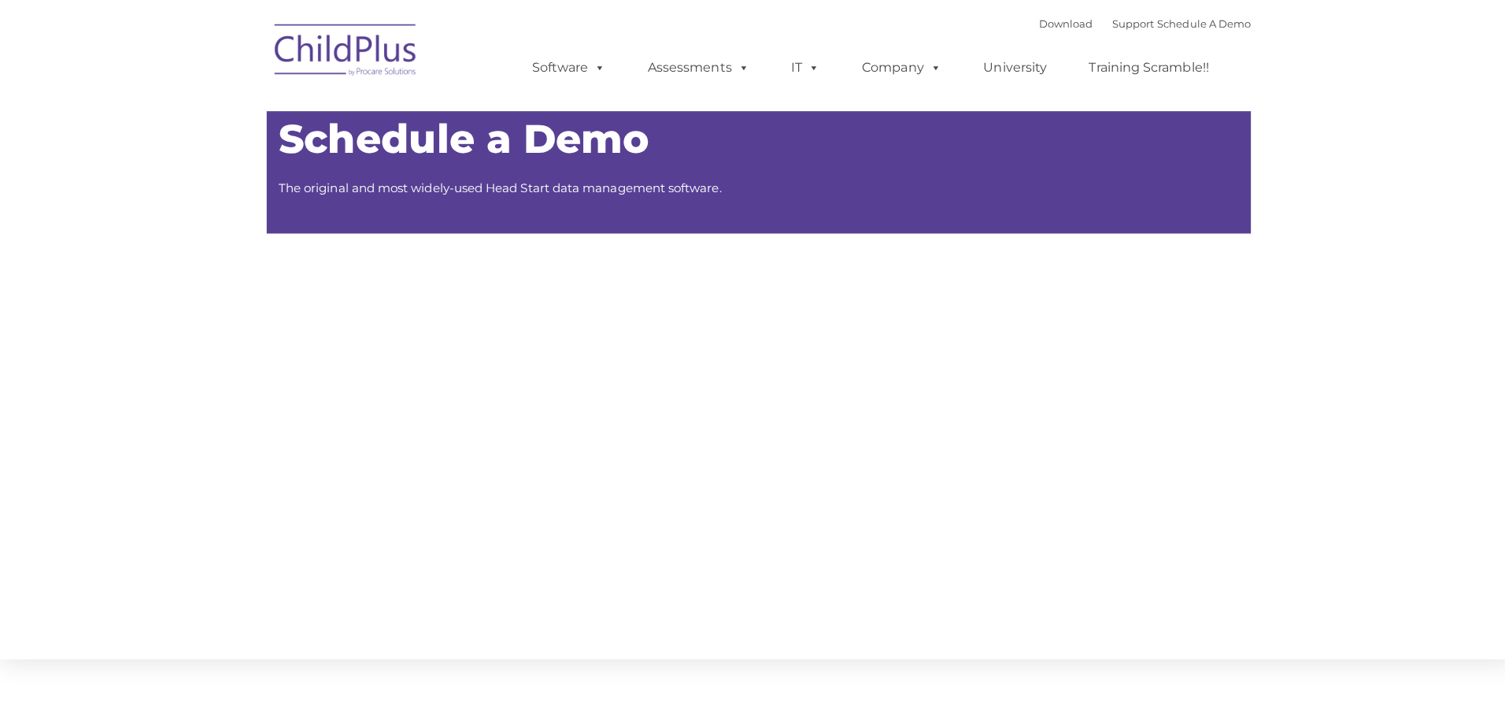
type input ""
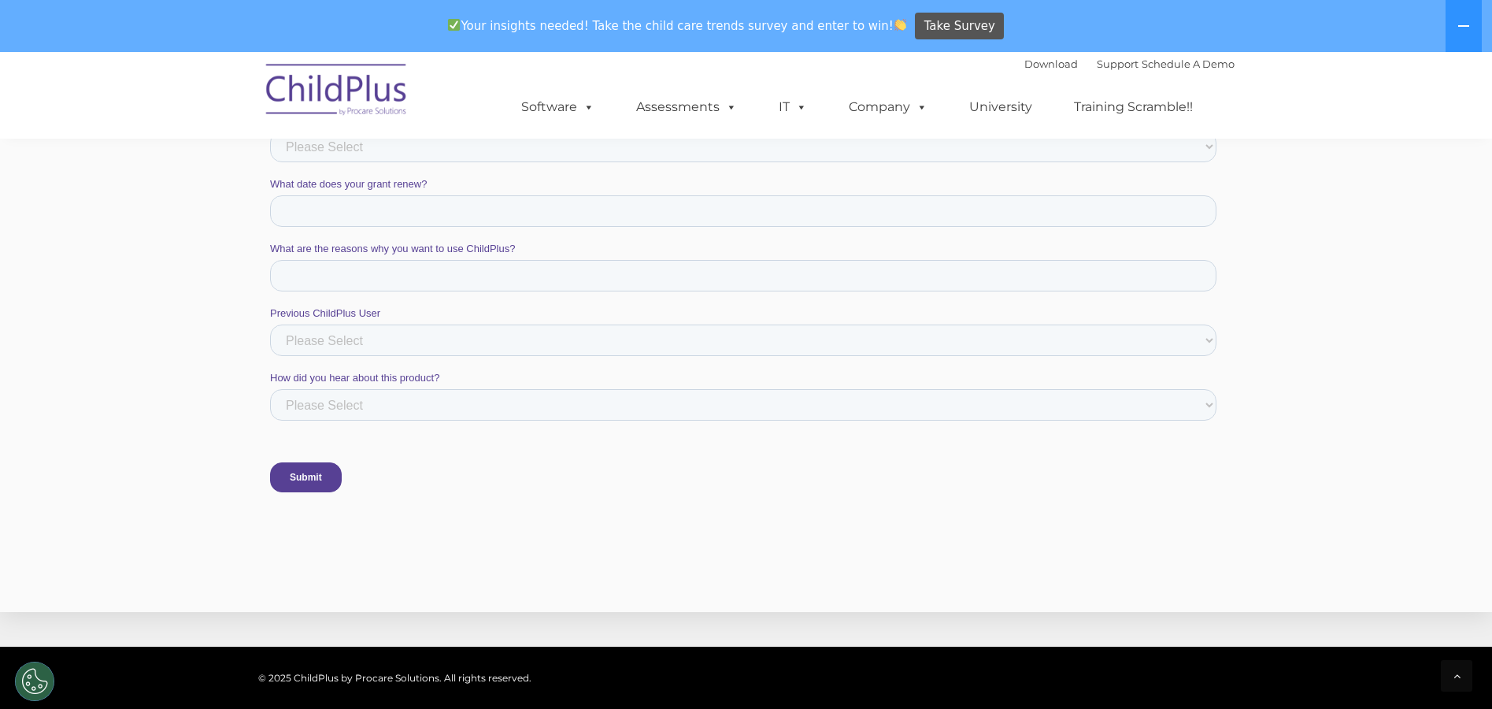
scroll to position [1102, 0]
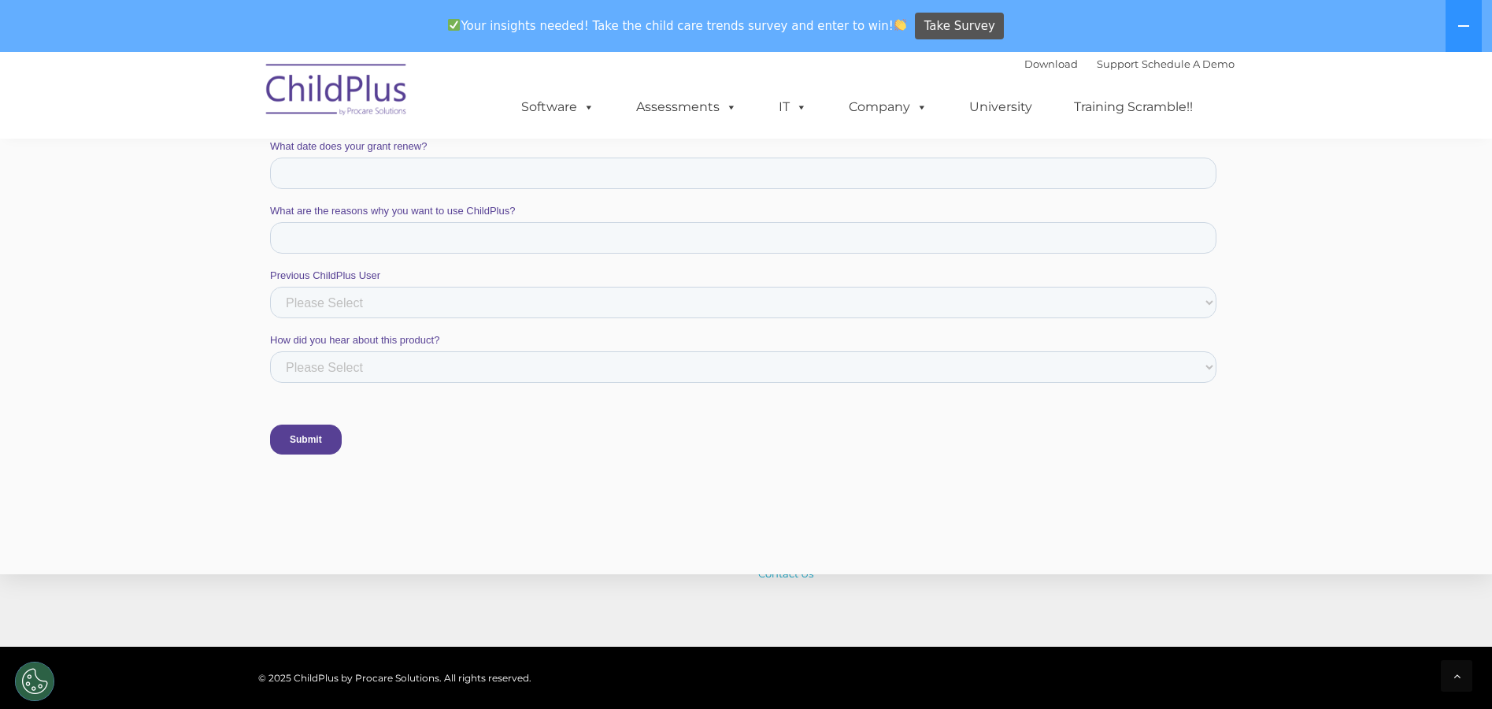
click at [309, 437] on input "Submit" at bounding box center [305, 439] width 72 height 30
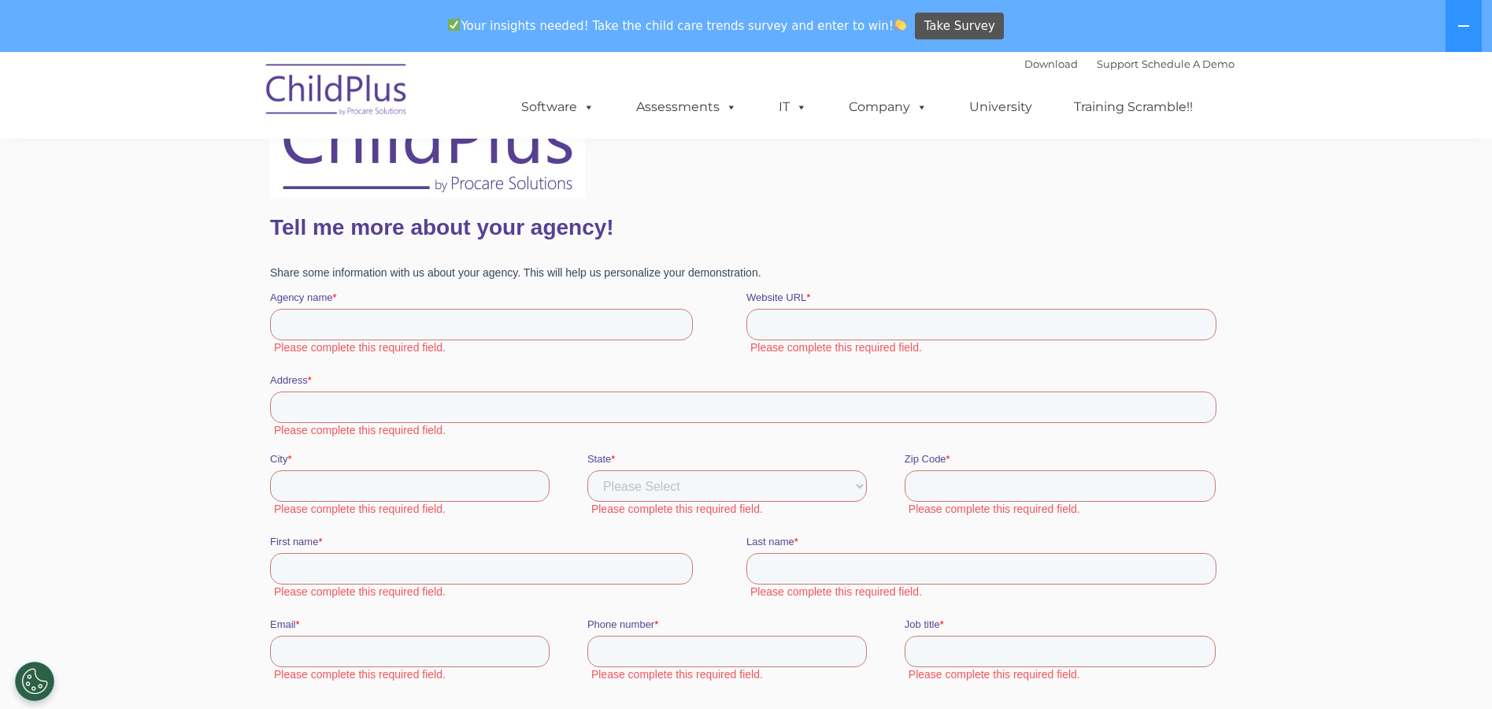
scroll to position [157, 0]
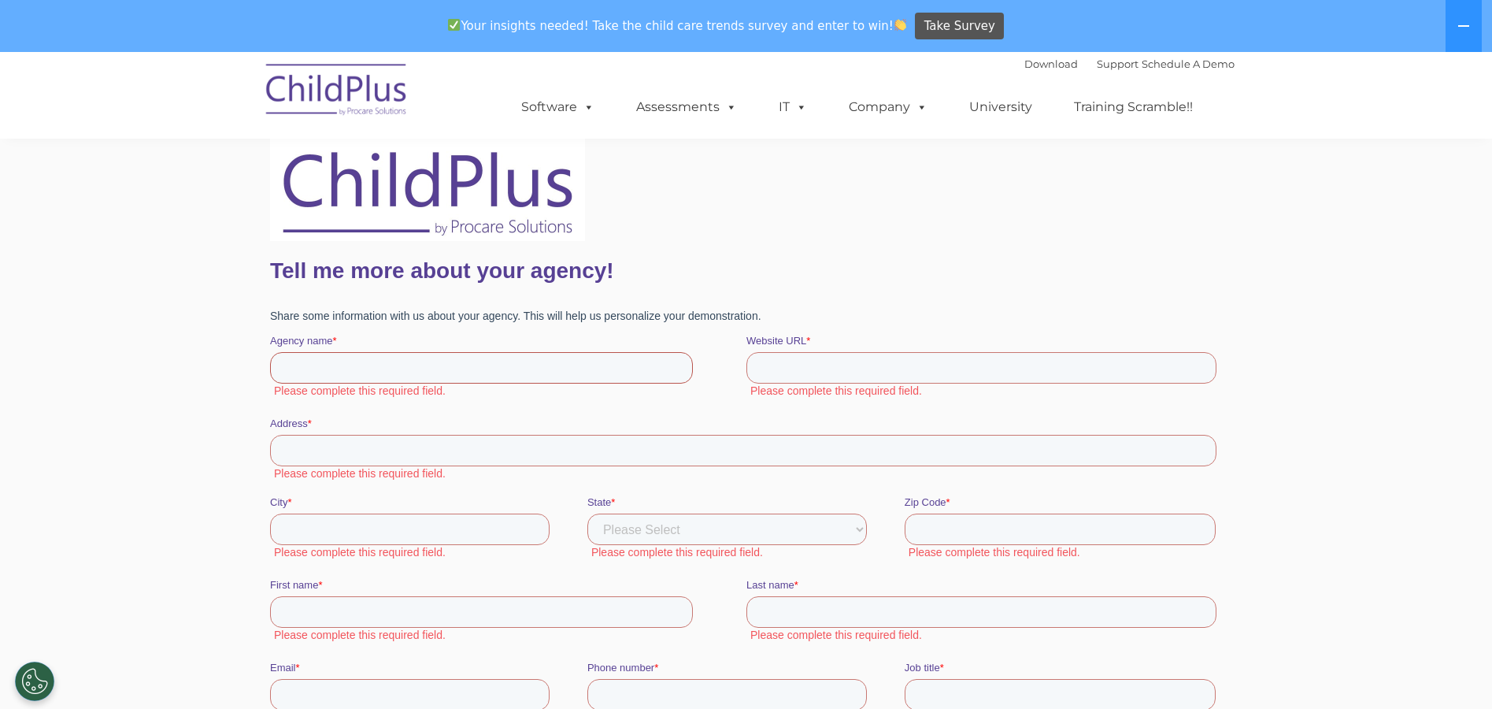
click at [338, 363] on input "Agency name *" at bounding box center [480, 367] width 423 height 31
type input "[PERSON_NAME]"
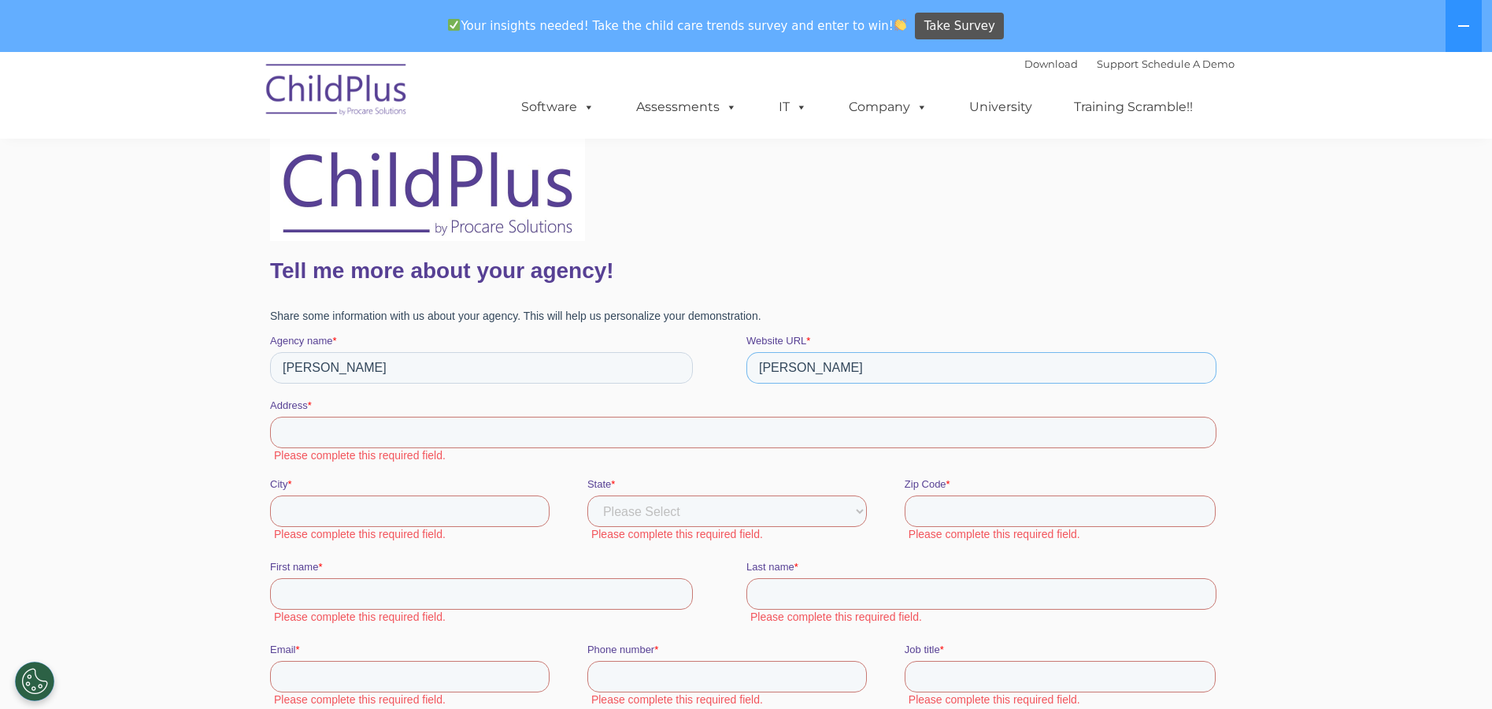
type input "[PERSON_NAME]"
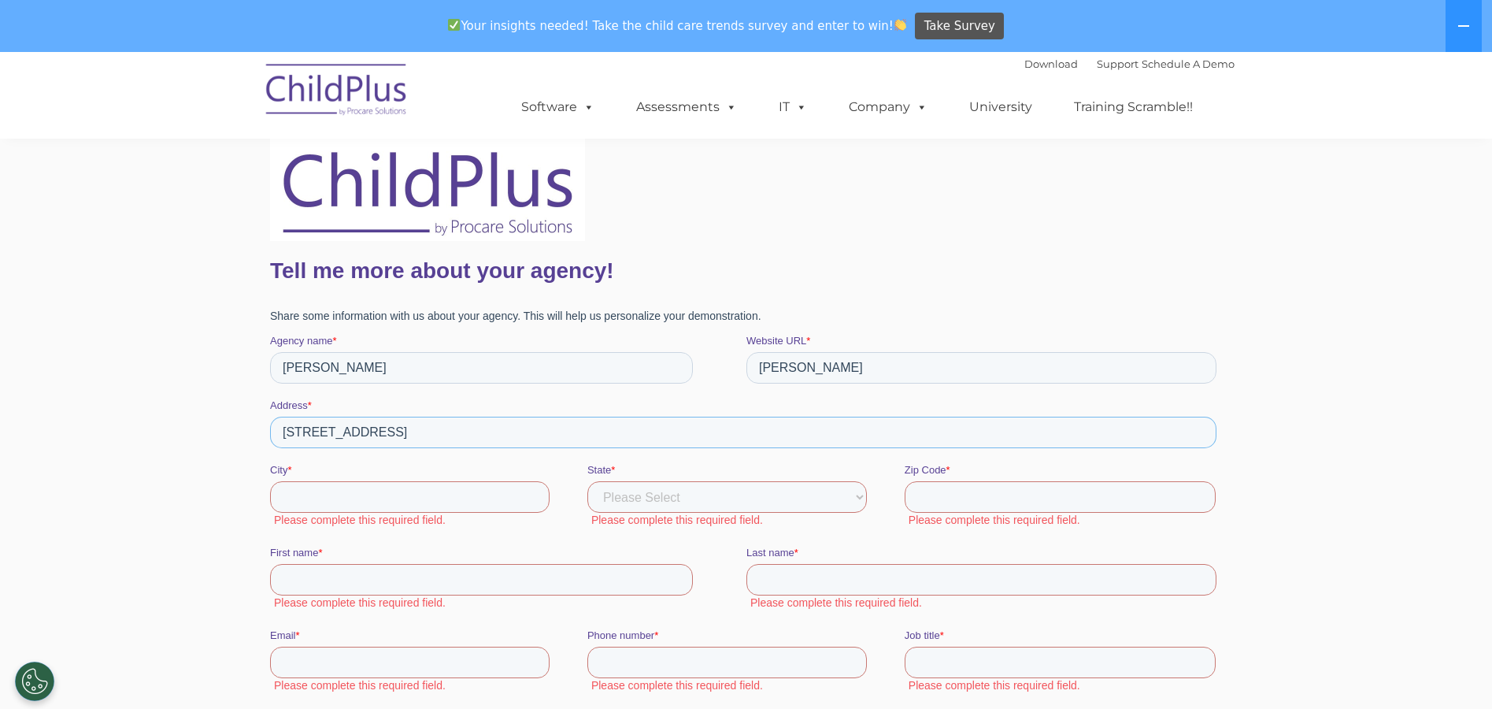
type input "[STREET_ADDRESS]"
type input "[GEOGRAPHIC_DATA]"
select select "[US_STATE]"
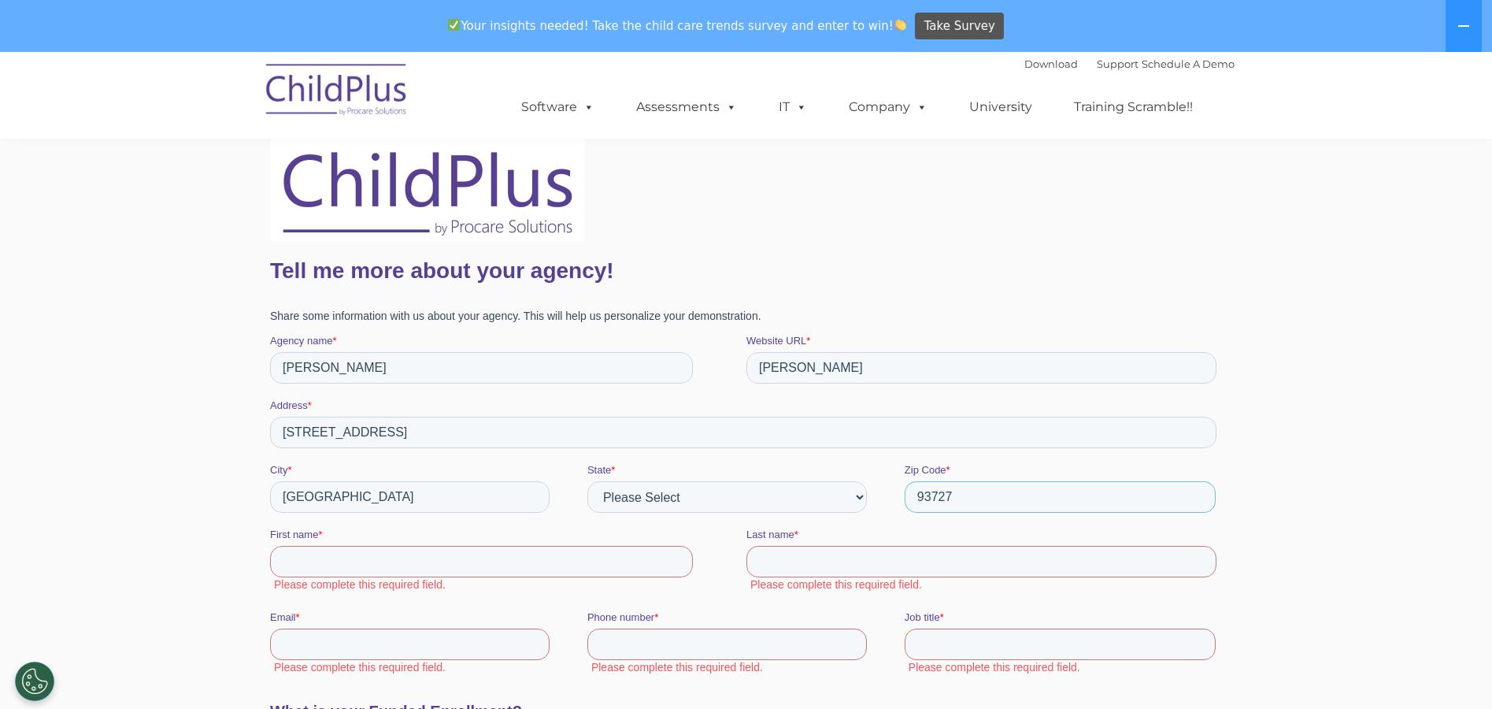
type input "93727"
click at [858, 497] on select "Please Select AI AK AL AN AR AS AZ CA CO CT DC DE FL FM [GEOGRAPHIC_DATA] GU [G…" at bounding box center [727, 496] width 280 height 31
click at [838, 493] on select "Please Select AI AK AL AN AR AS AZ CA CO CT DC DE FL FM GA GU HI IA ID IL IN KS…" at bounding box center [727, 496] width 280 height 31
click at [311, 553] on input "First name *" at bounding box center [480, 561] width 423 height 31
drag, startPoint x: 317, startPoint y: 369, endPoint x: 279, endPoint y: 367, distance: 37.9
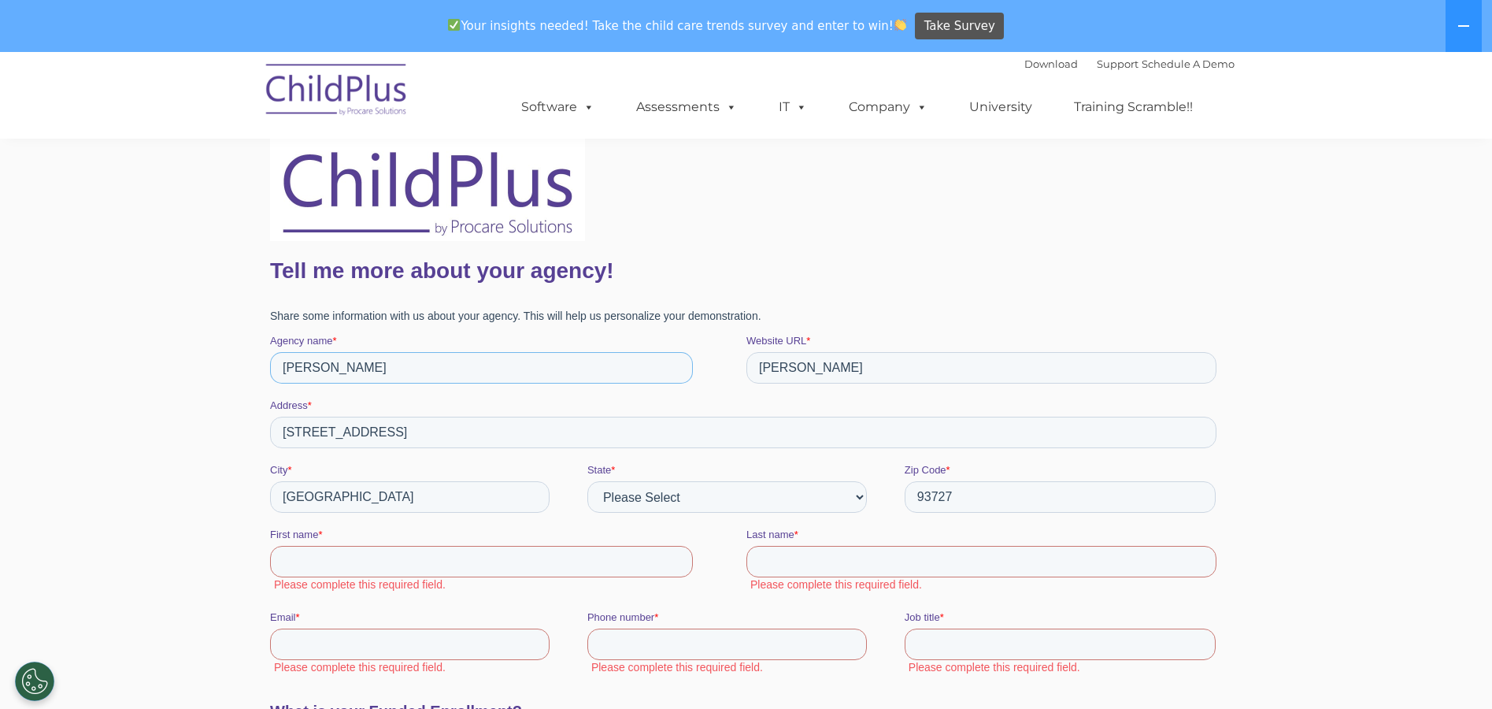
click at [279, 367] on input "anna" at bounding box center [480, 367] width 423 height 31
type input "Frience"
drag, startPoint x: 768, startPoint y: 362, endPoint x: 709, endPoint y: 361, distance: 59.1
click at [709, 361] on fieldset "Agency name * Frience Website URL * williams" at bounding box center [745, 365] width 953 height 65
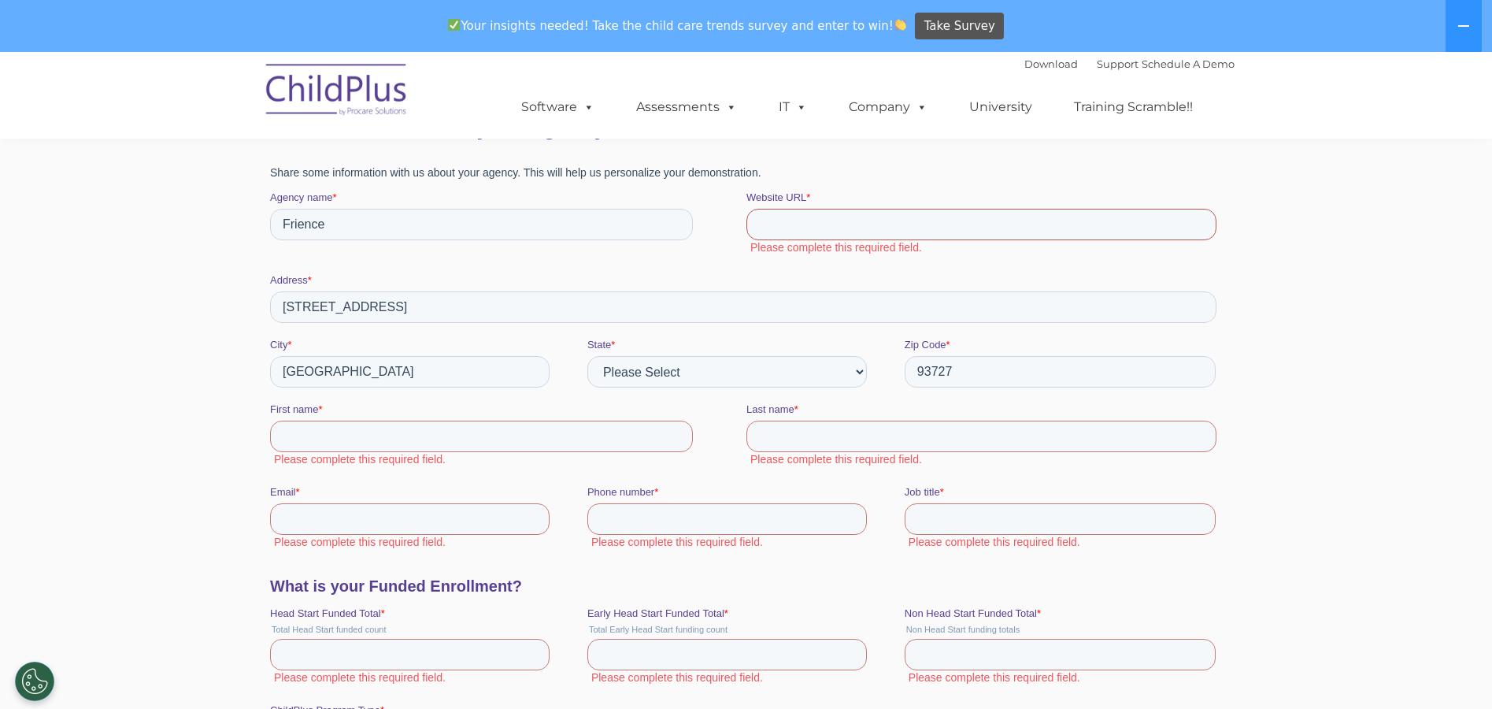
scroll to position [315, 0]
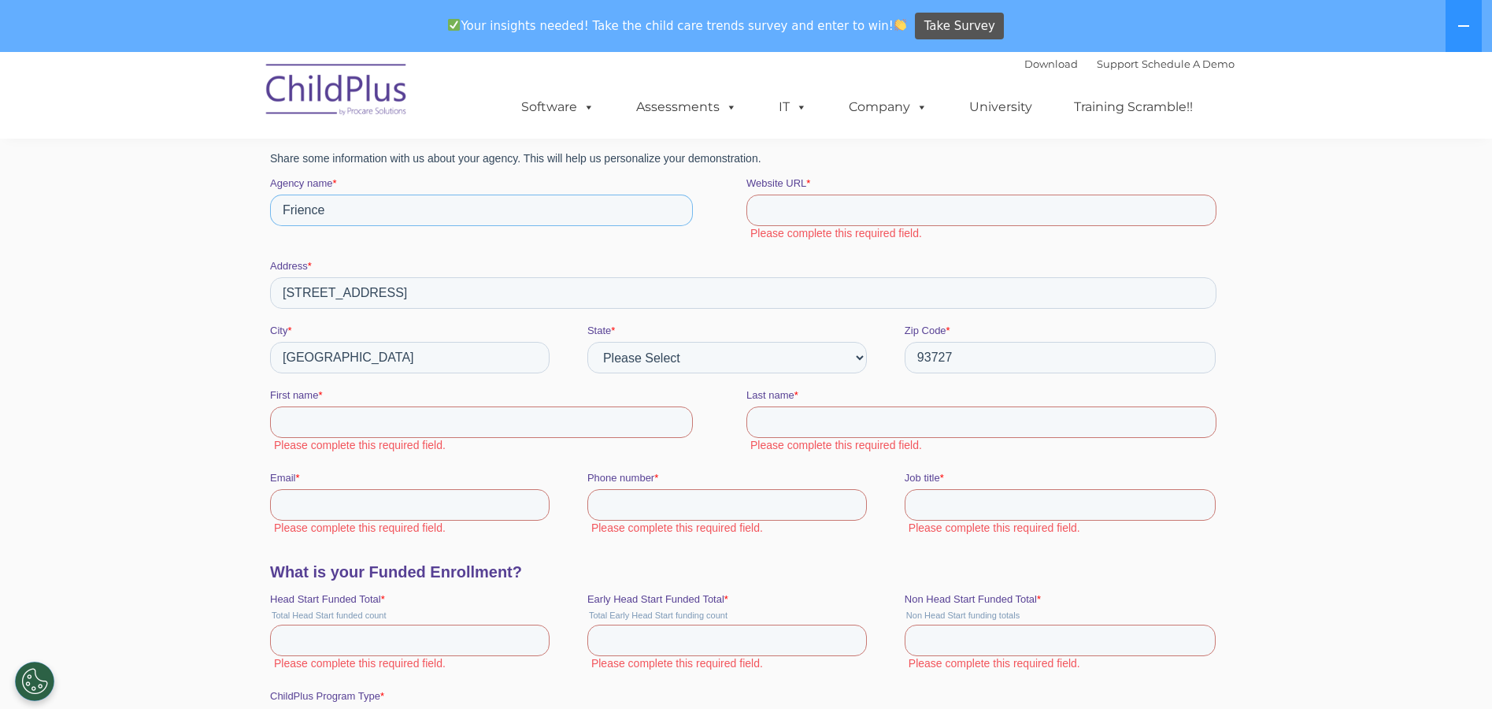
drag, startPoint x: 350, startPoint y: 204, endPoint x: 503, endPoint y: 173, distance: 155.8
click at [269, 205] on html "Tell me more about your agency! Share some information with us about your agenc…" at bounding box center [745, 681] width 953 height 1424
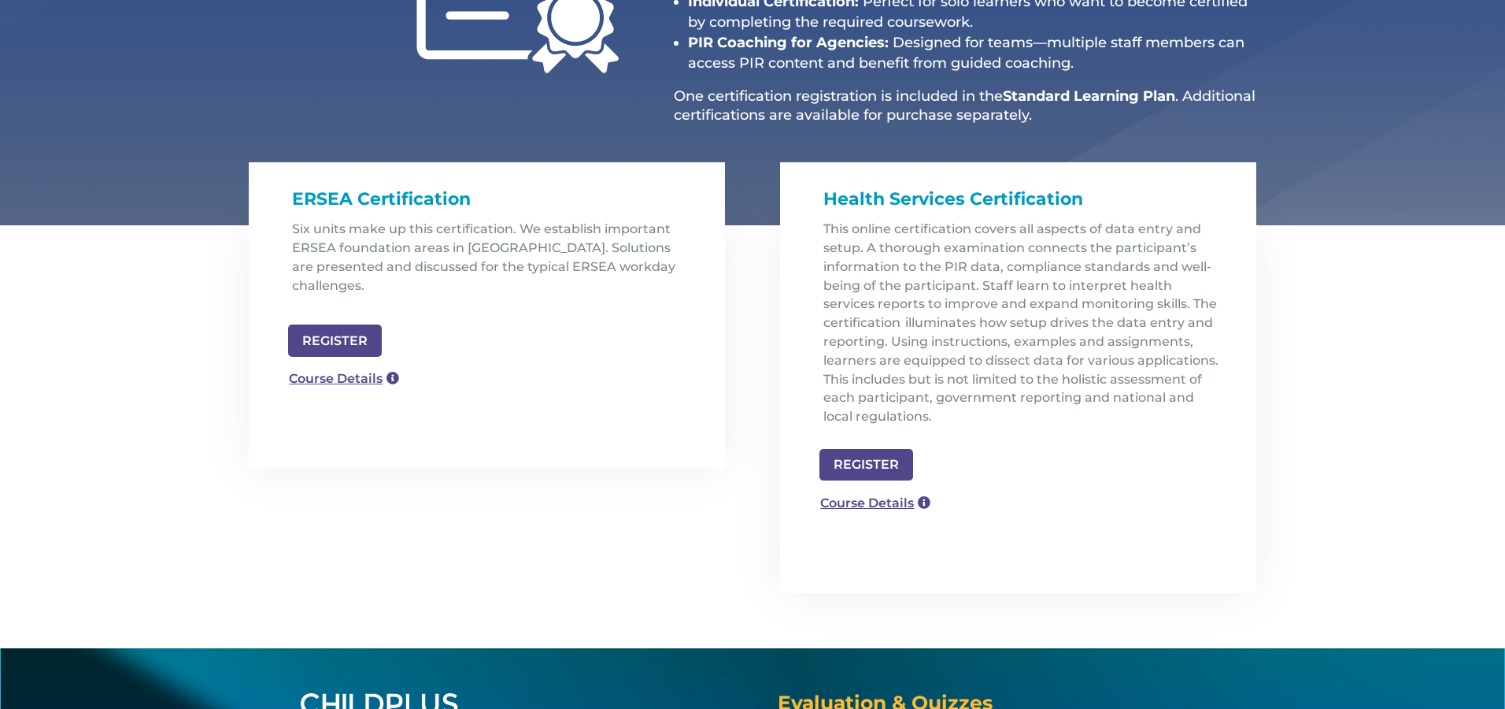
scroll to position [378, 0]
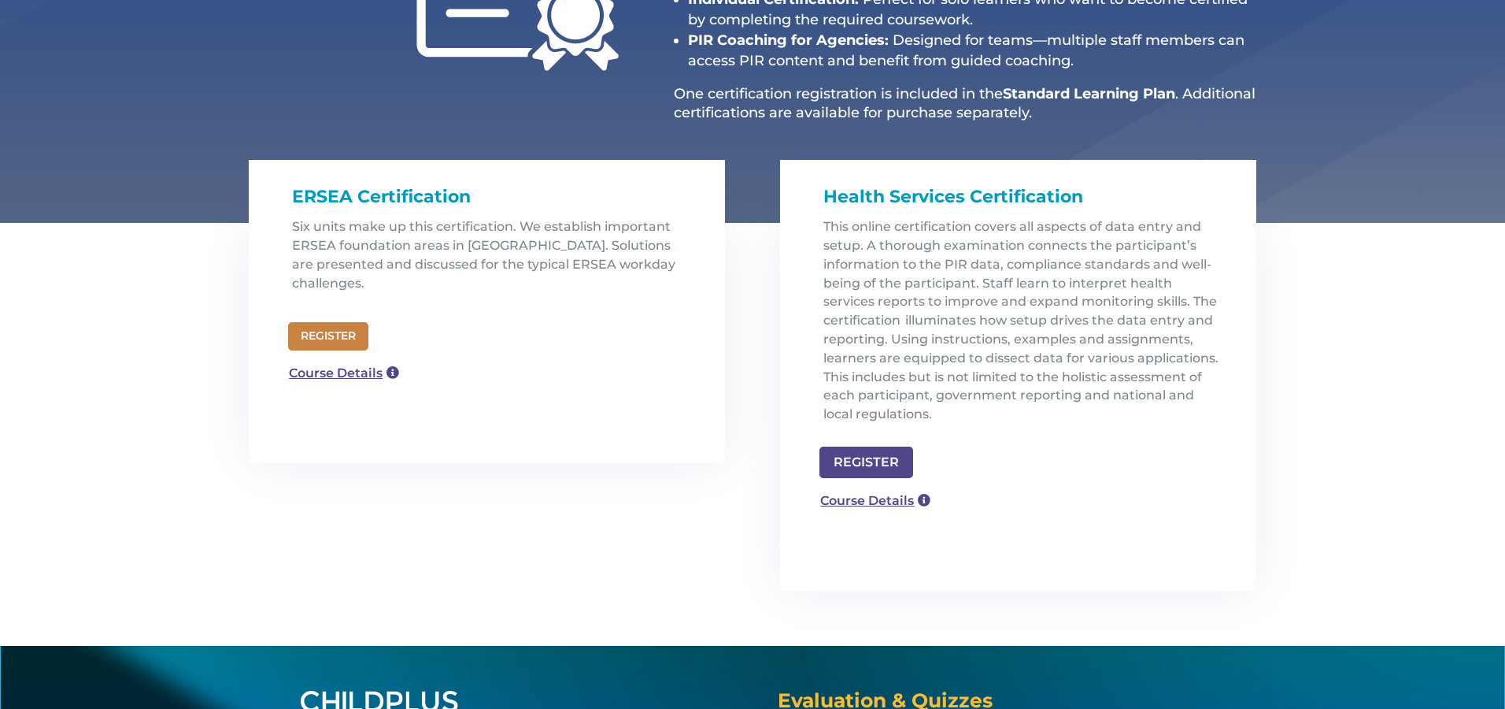
click at [333, 322] on link "REGISTER" at bounding box center [328, 336] width 80 height 28
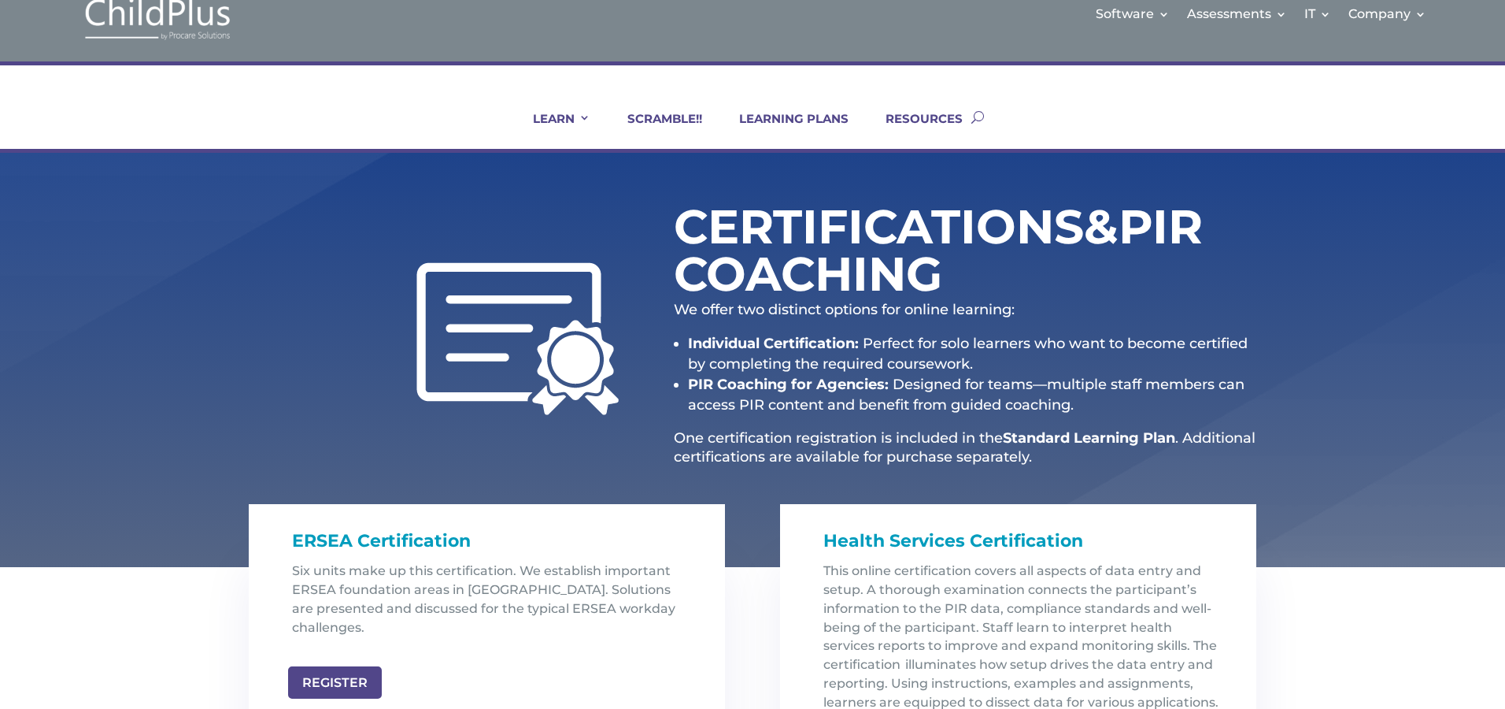
scroll to position [0, 0]
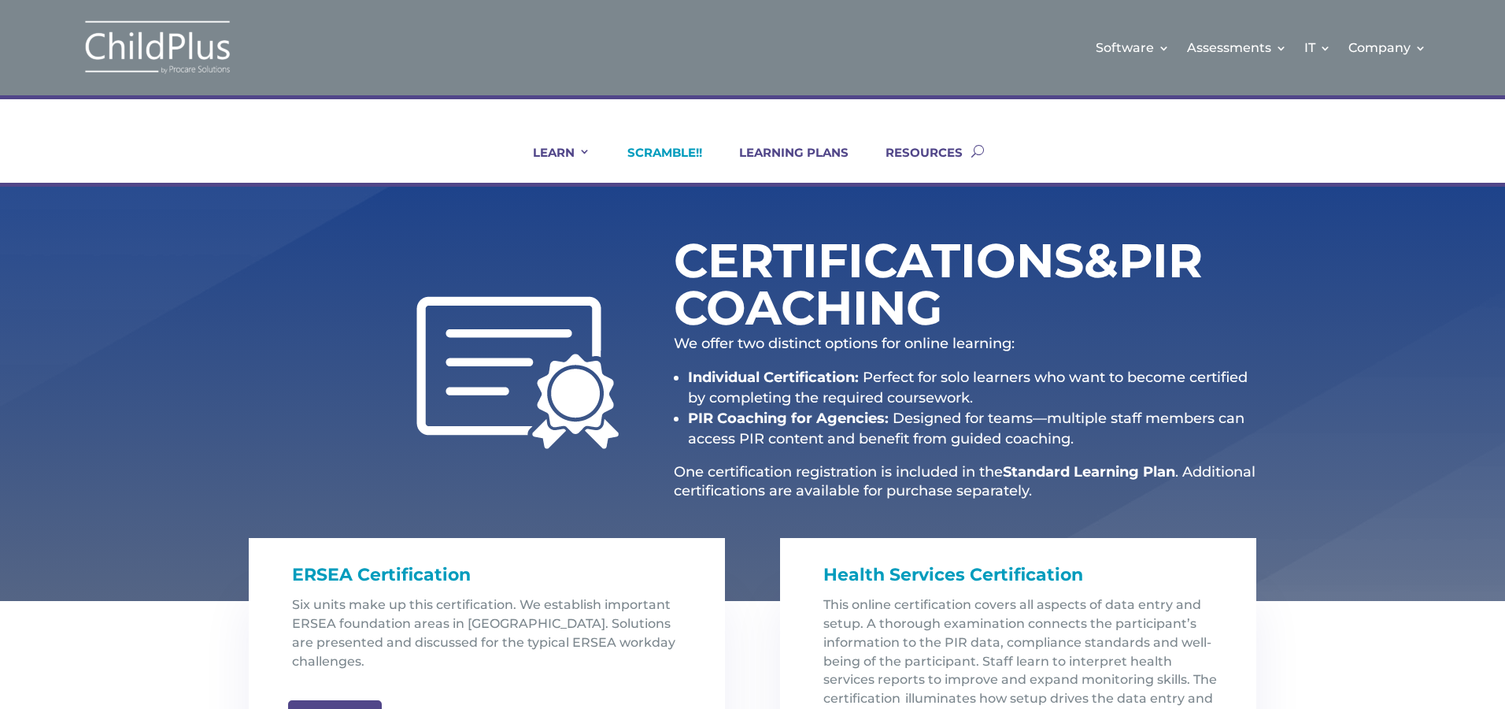
click at [661, 148] on link "SCRAMBLE!!" at bounding box center [655, 164] width 94 height 38
